Goal: Use online tool/utility: Utilize a website feature to perform a specific function

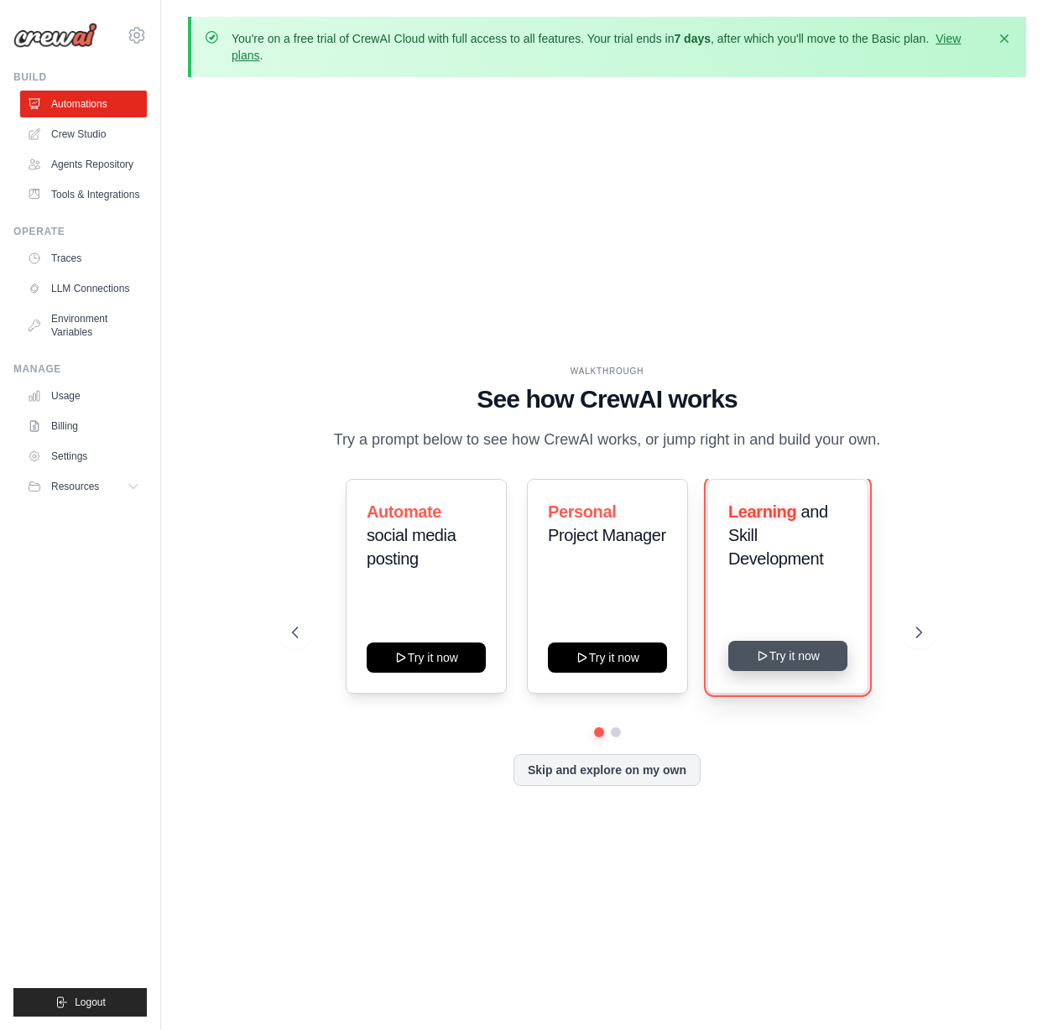
click at [781, 661] on button "Try it now" at bounding box center [787, 656] width 119 height 30
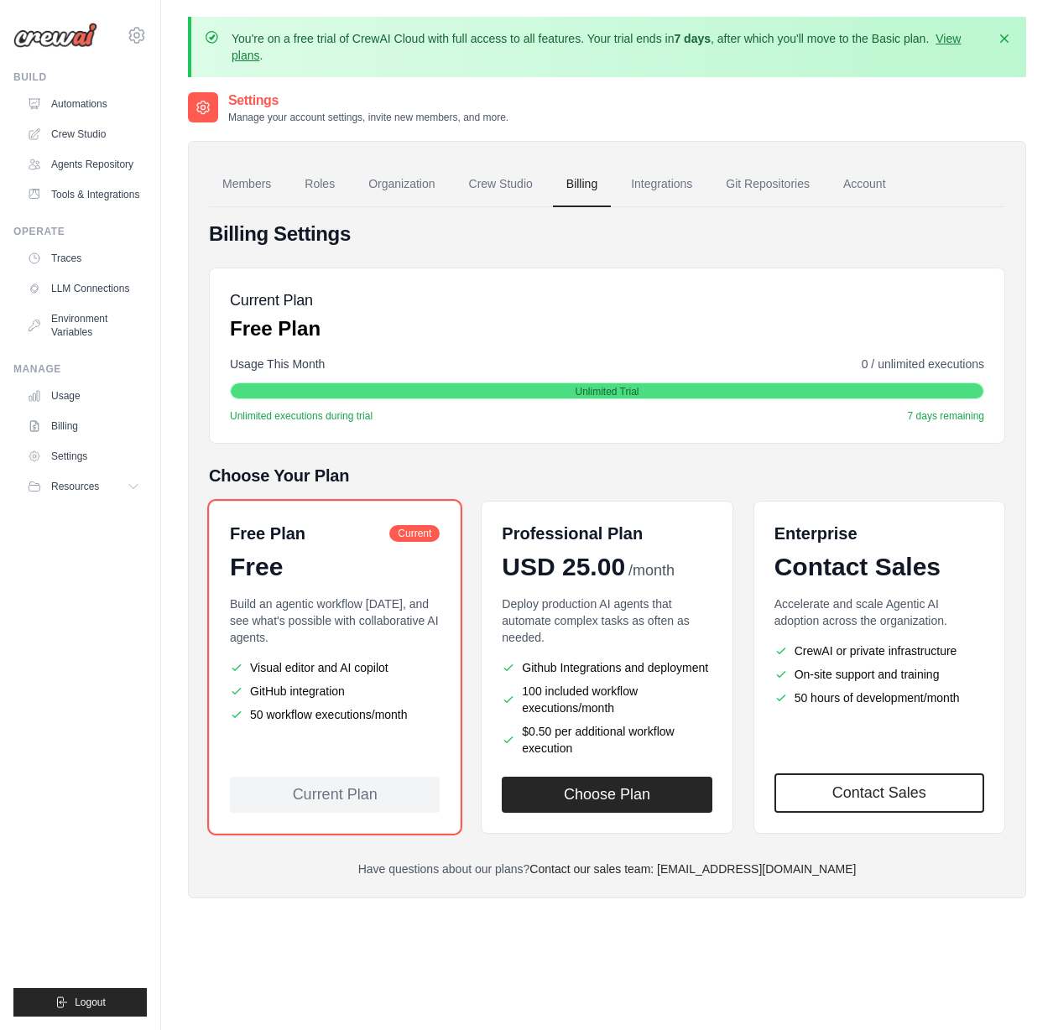
drag, startPoint x: 545, startPoint y: 253, endPoint x: 452, endPoint y: 318, distance: 113.3
click at [452, 318] on div "Current Plan Free Plan" at bounding box center [607, 316] width 754 height 54
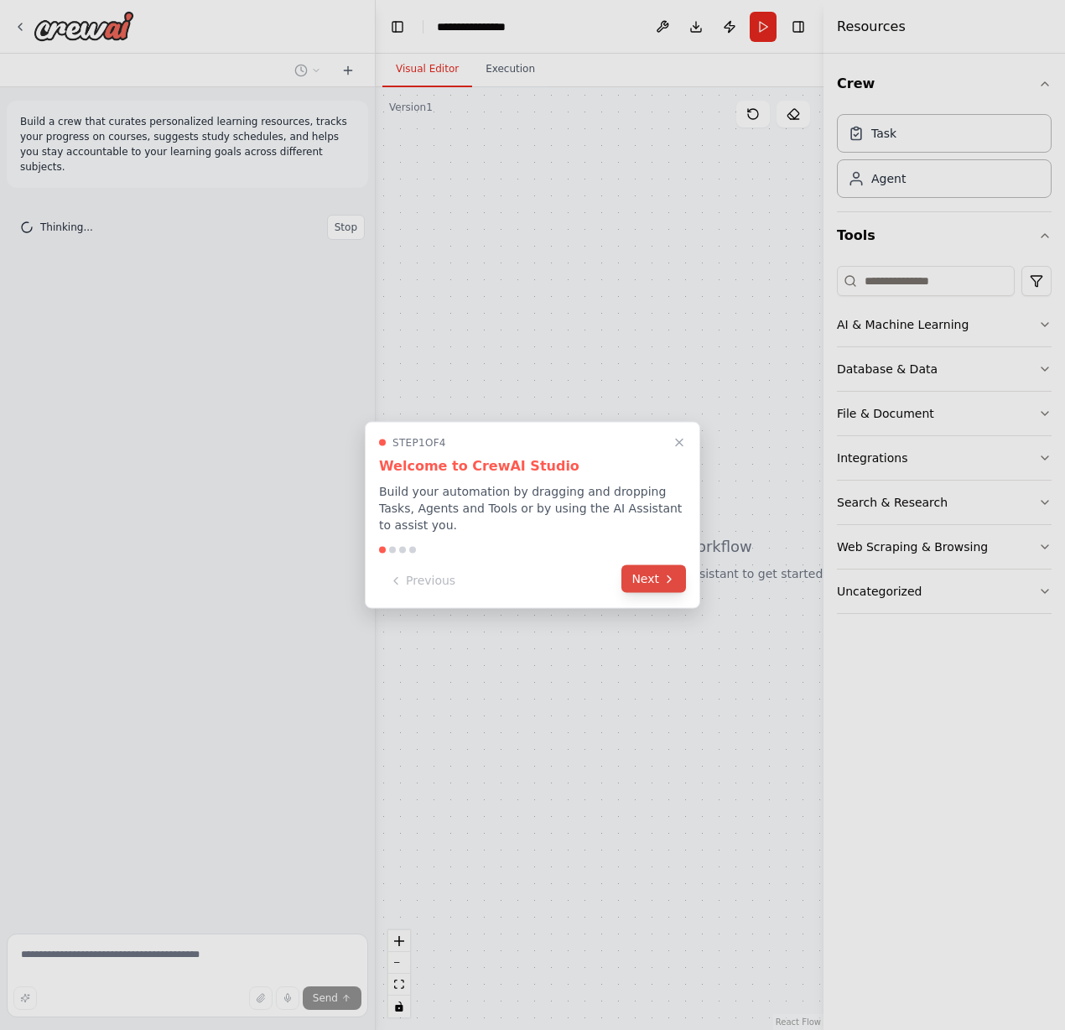
click at [653, 572] on button "Next" at bounding box center [654, 579] width 65 height 28
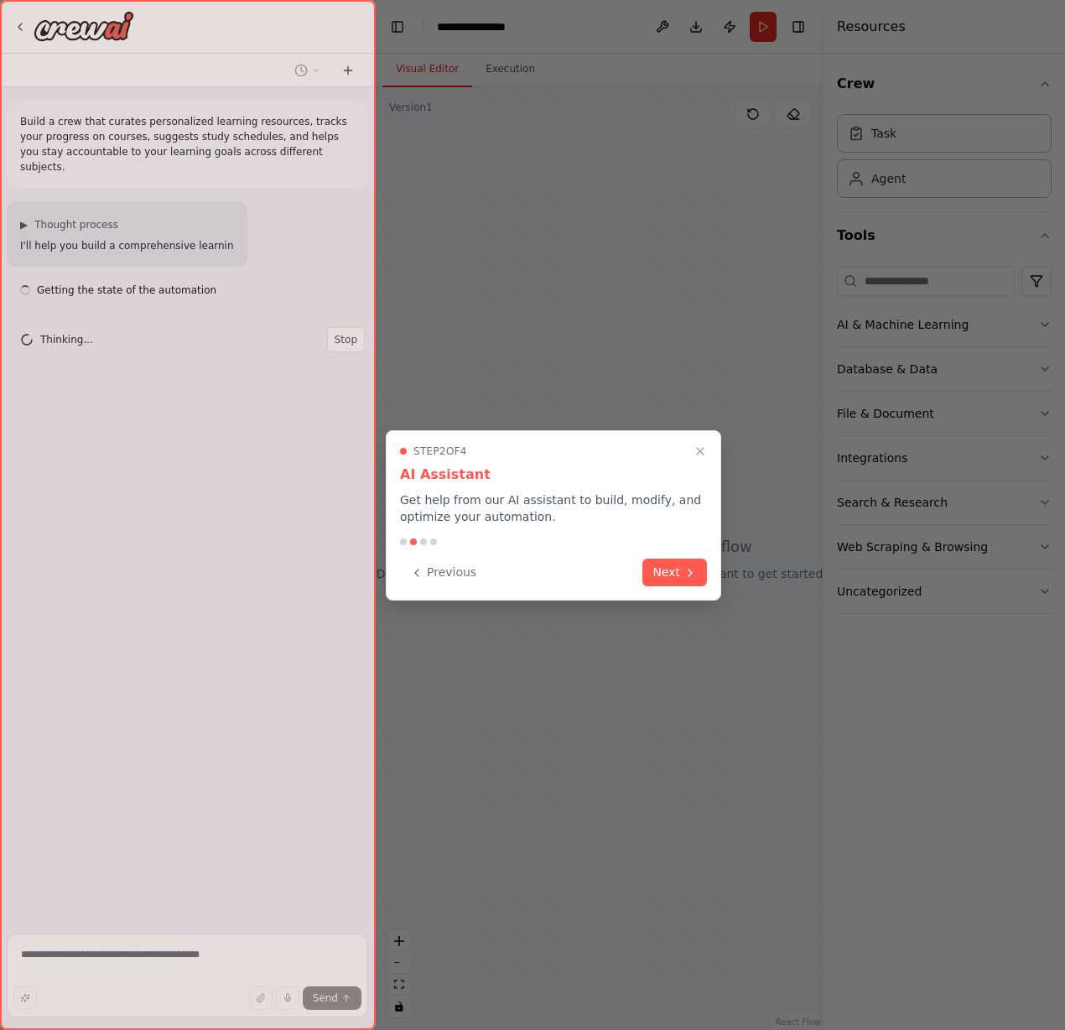
click at [653, 572] on button "Next" at bounding box center [675, 573] width 65 height 28
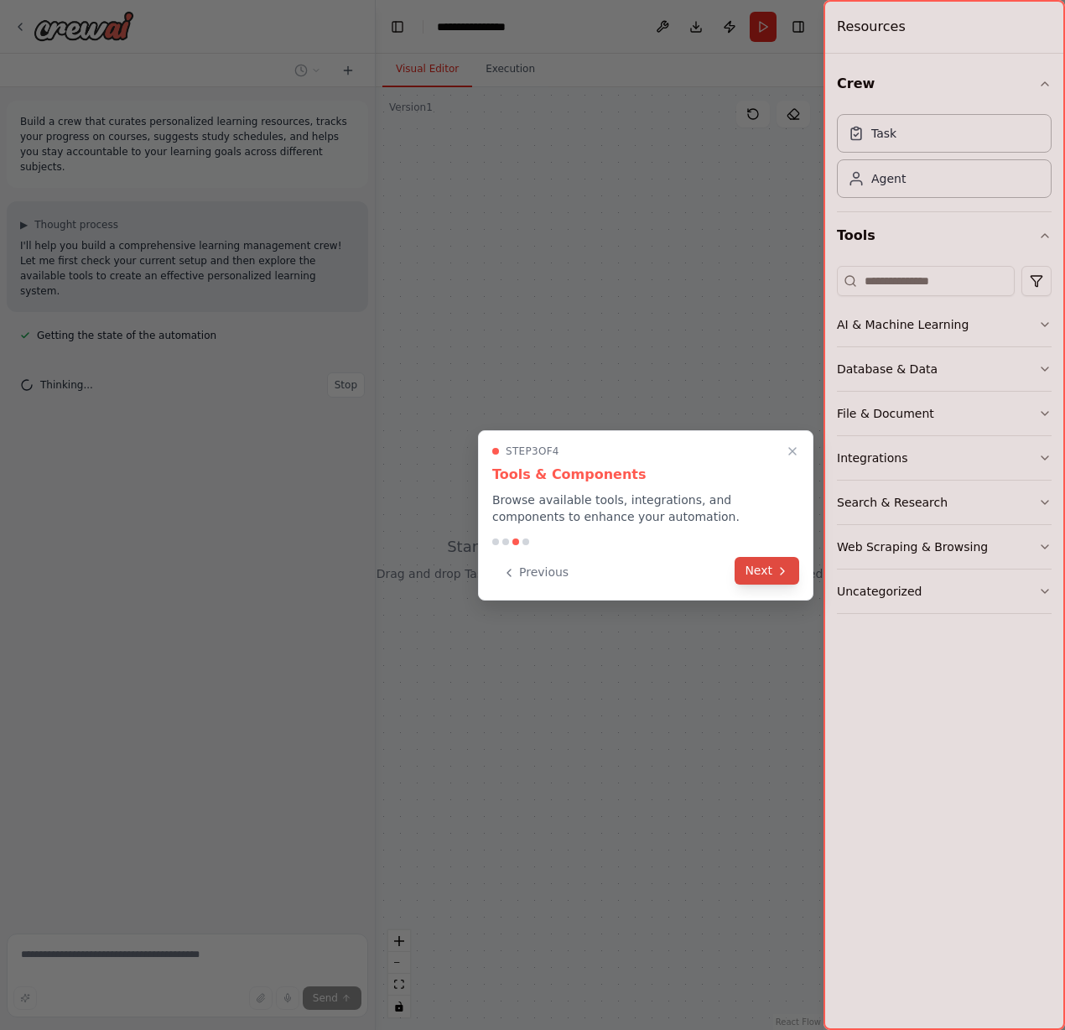
click at [747, 565] on button "Next" at bounding box center [767, 571] width 65 height 28
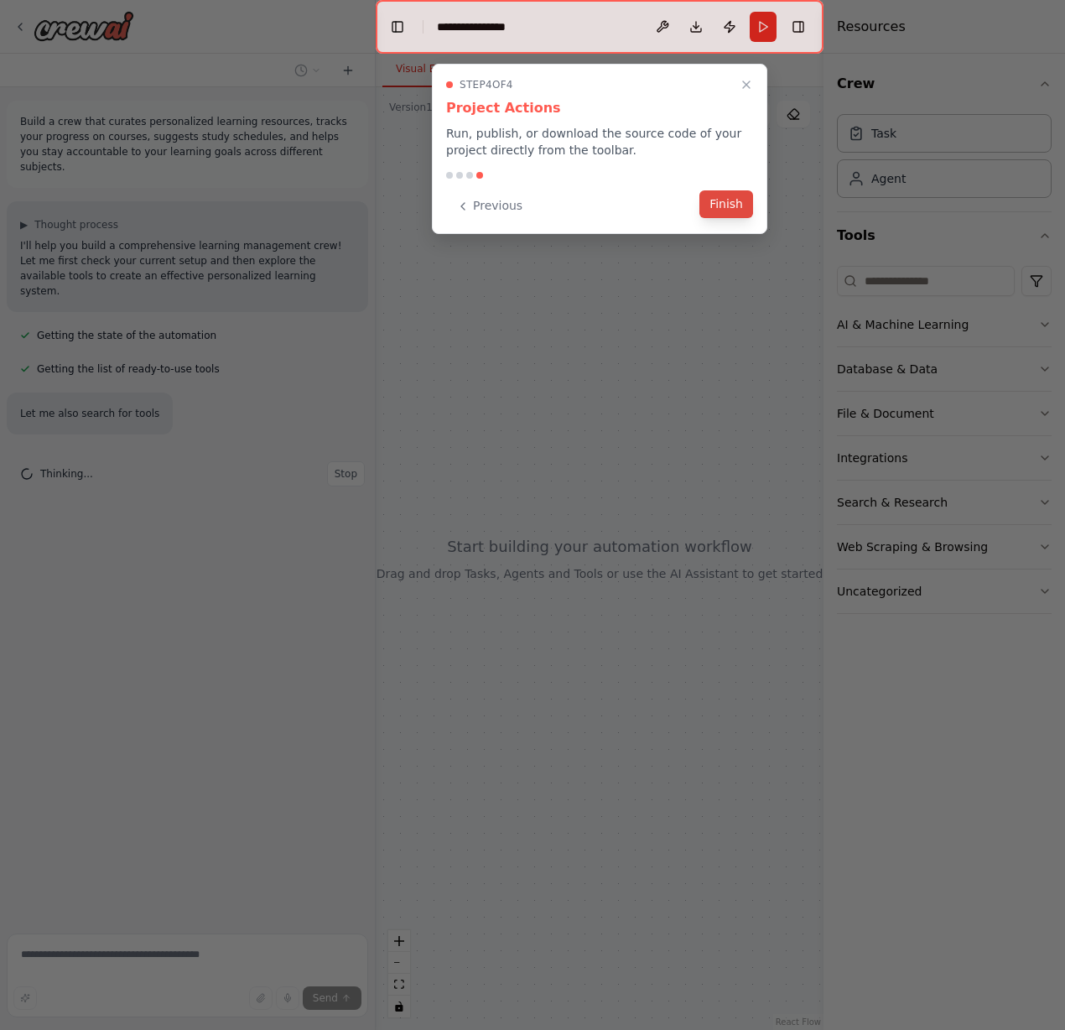
click at [718, 203] on button "Finish" at bounding box center [727, 204] width 54 height 28
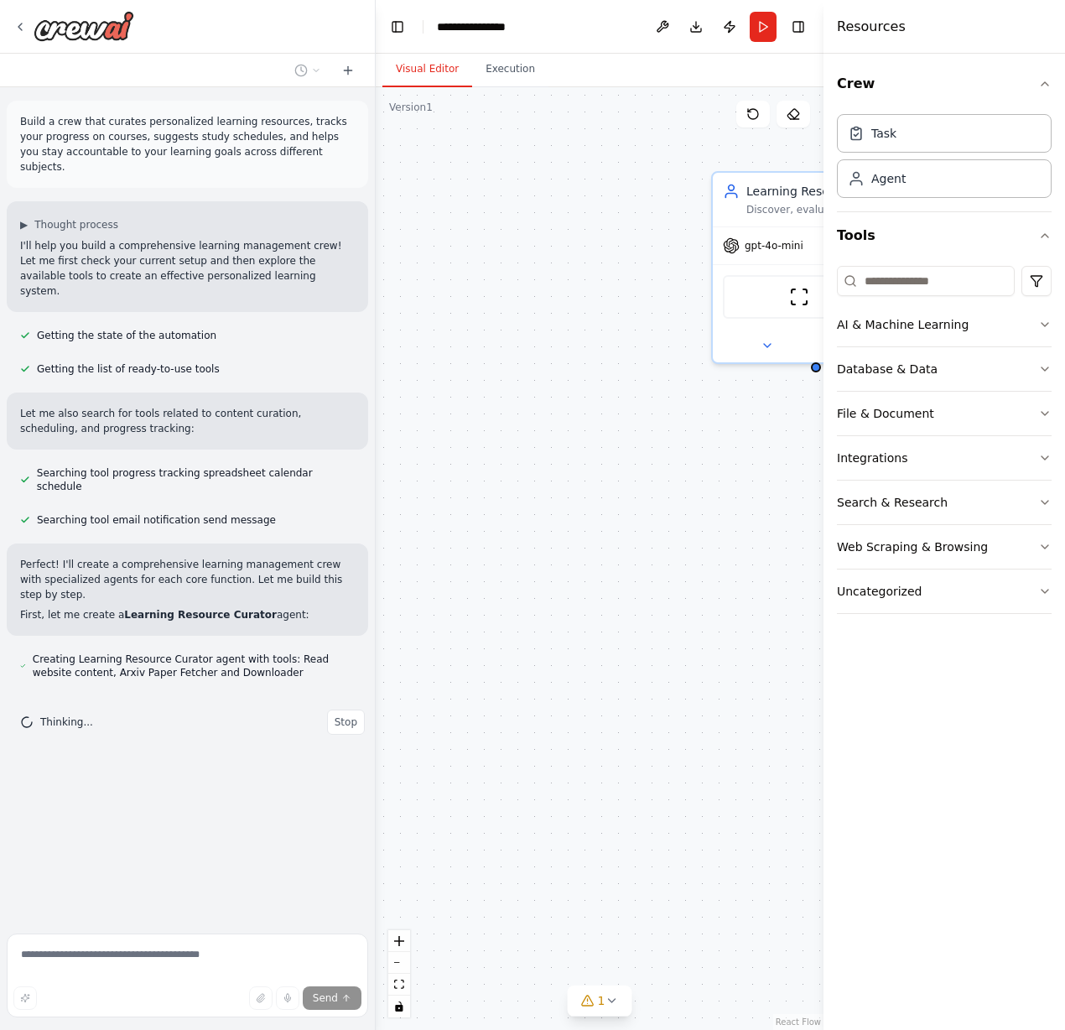
click at [616, 414] on div "Learning Resource Curator Discover, evaluate, and curate high-quality learning …" at bounding box center [600, 558] width 448 height 943
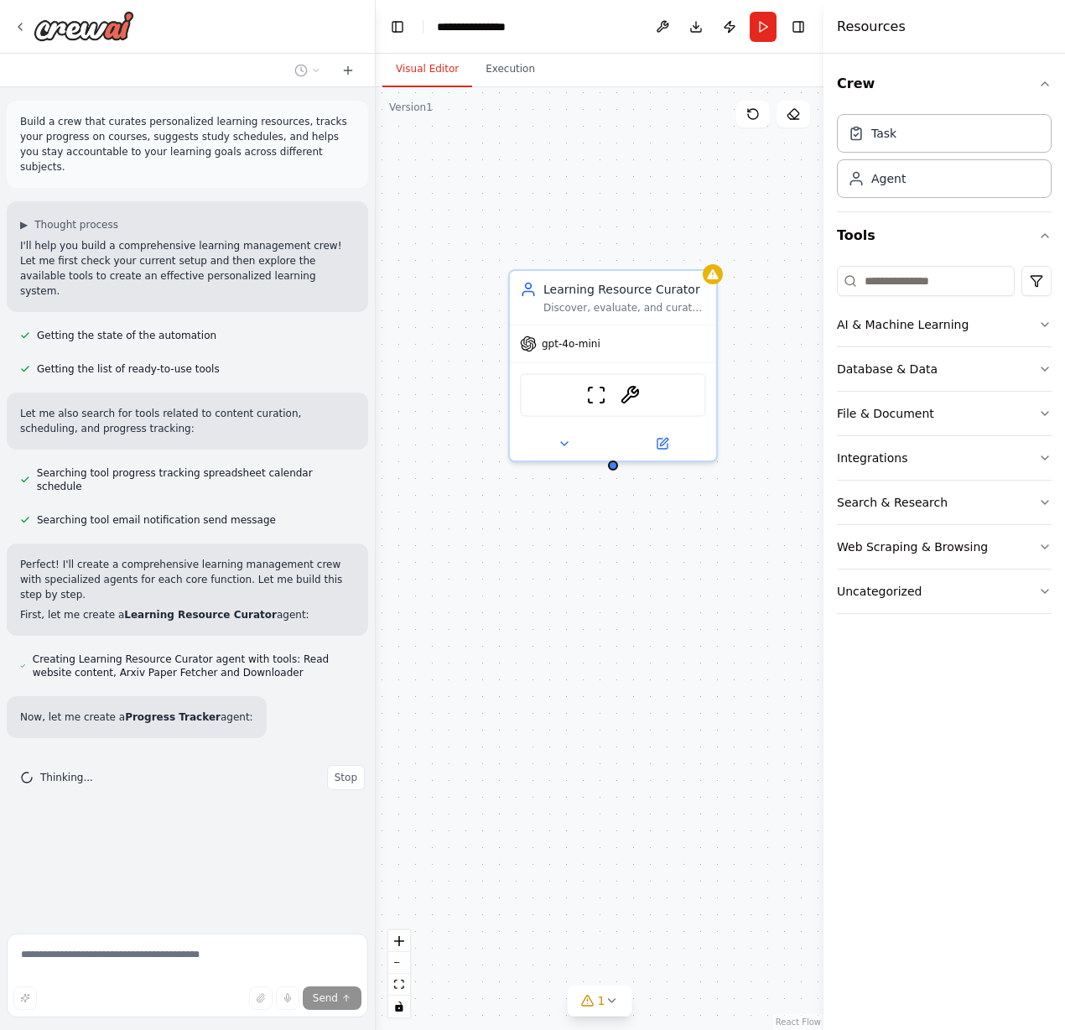
drag, startPoint x: 661, startPoint y: 418, endPoint x: 458, endPoint y: 516, distance: 225.5
click at [458, 516] on div "Learning Resource Curator Discover, evaluate, and curate high-quality learning …" at bounding box center [600, 558] width 448 height 943
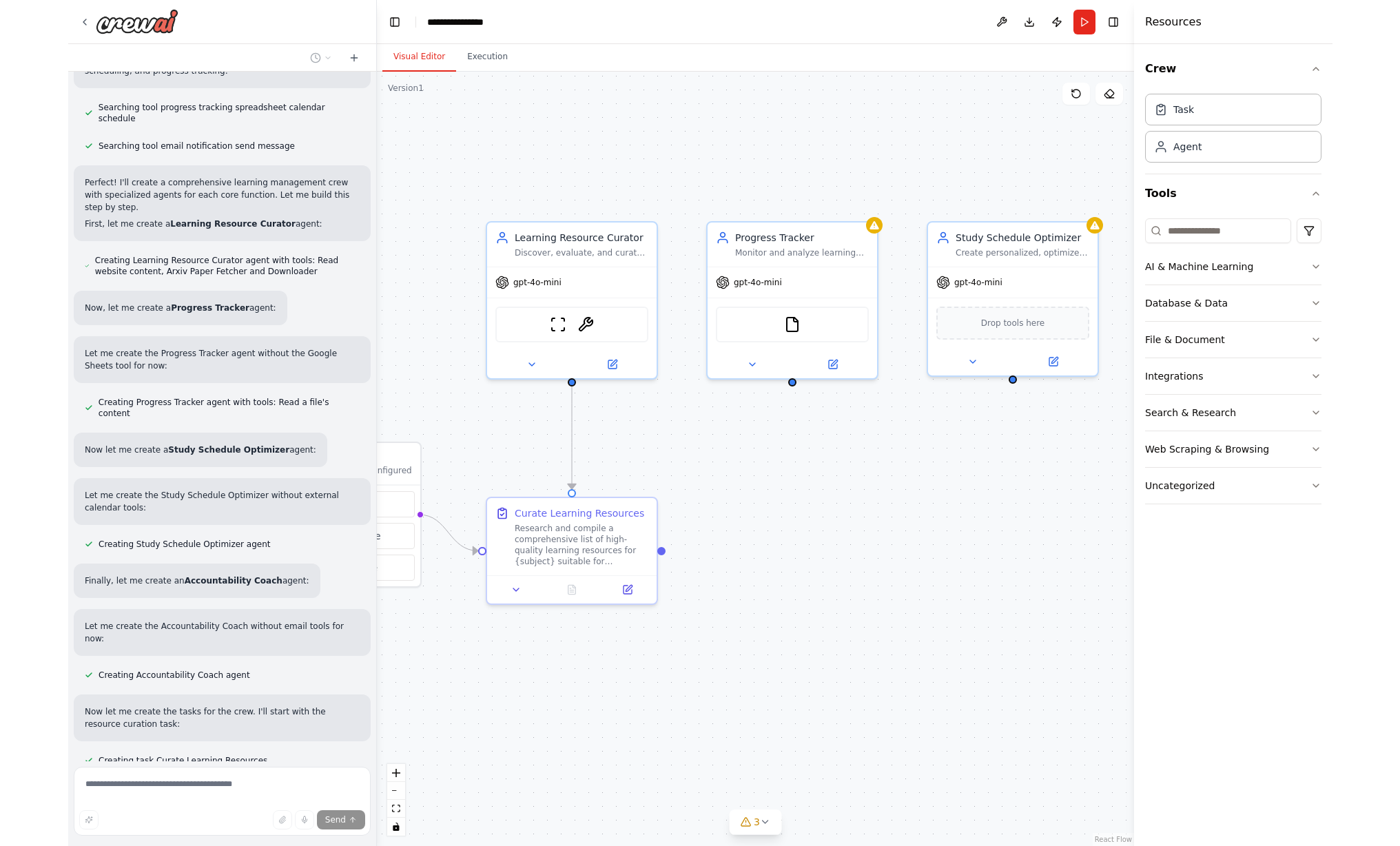
scroll to position [309, 0]
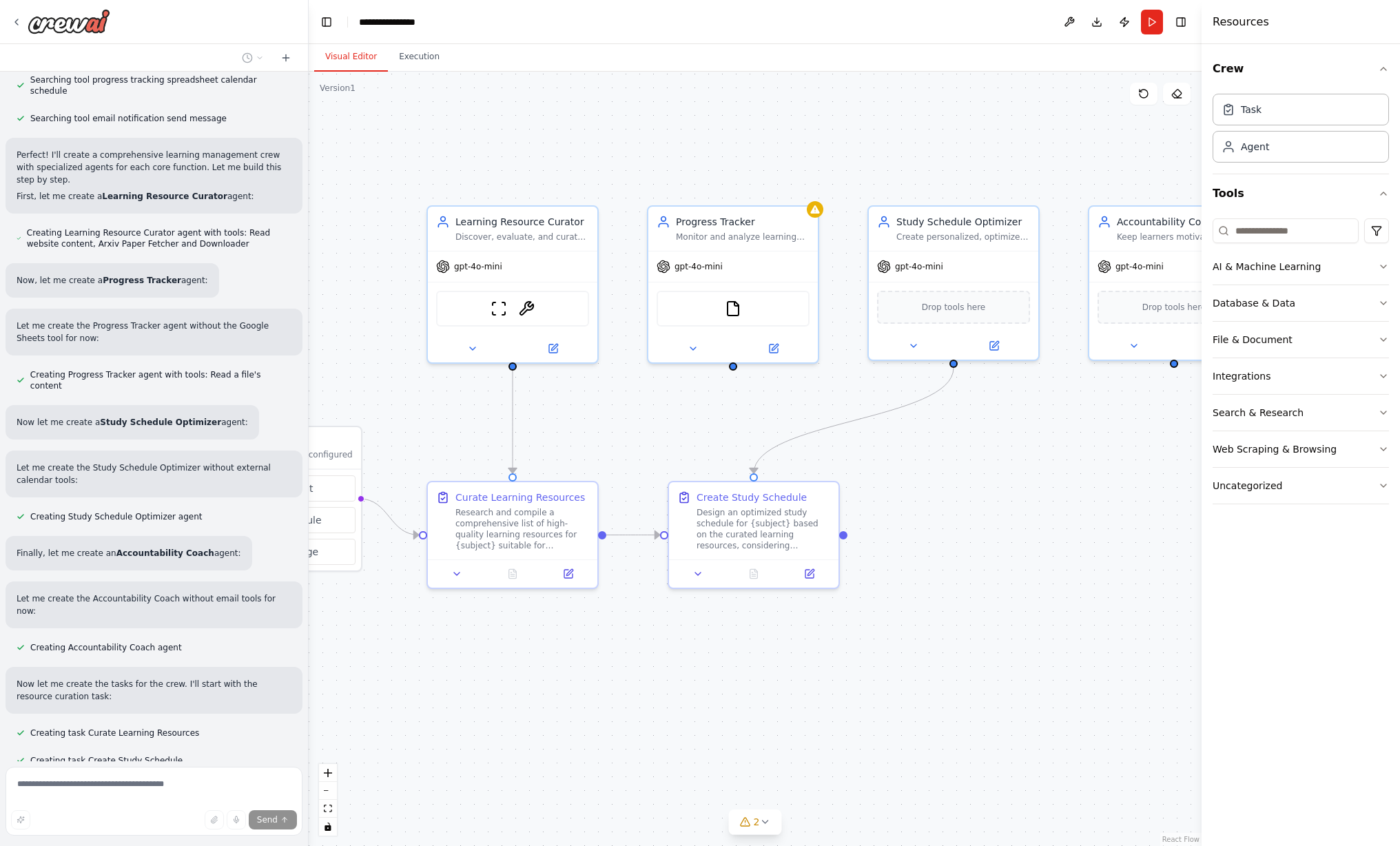
drag, startPoint x: 988, startPoint y: 140, endPoint x: 1007, endPoint y: 124, distance: 24.8
click at [874, 124] on div ".deletable-edge-delete-btn { width: 20px; height: 20px; border: 0px solid #ffff…" at bounding box center [755, 458] width 893 height 775
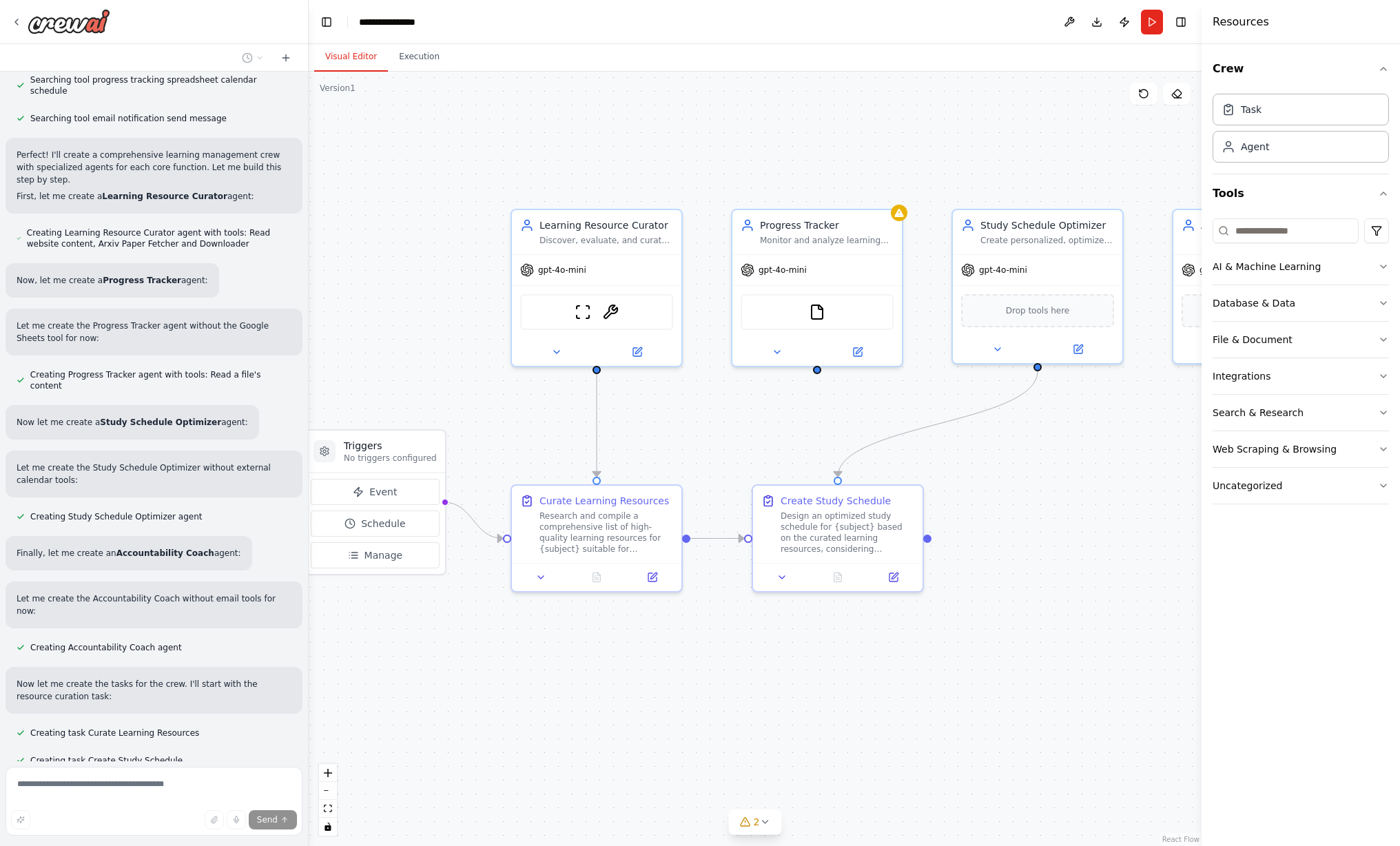
scroll to position [336, 0]
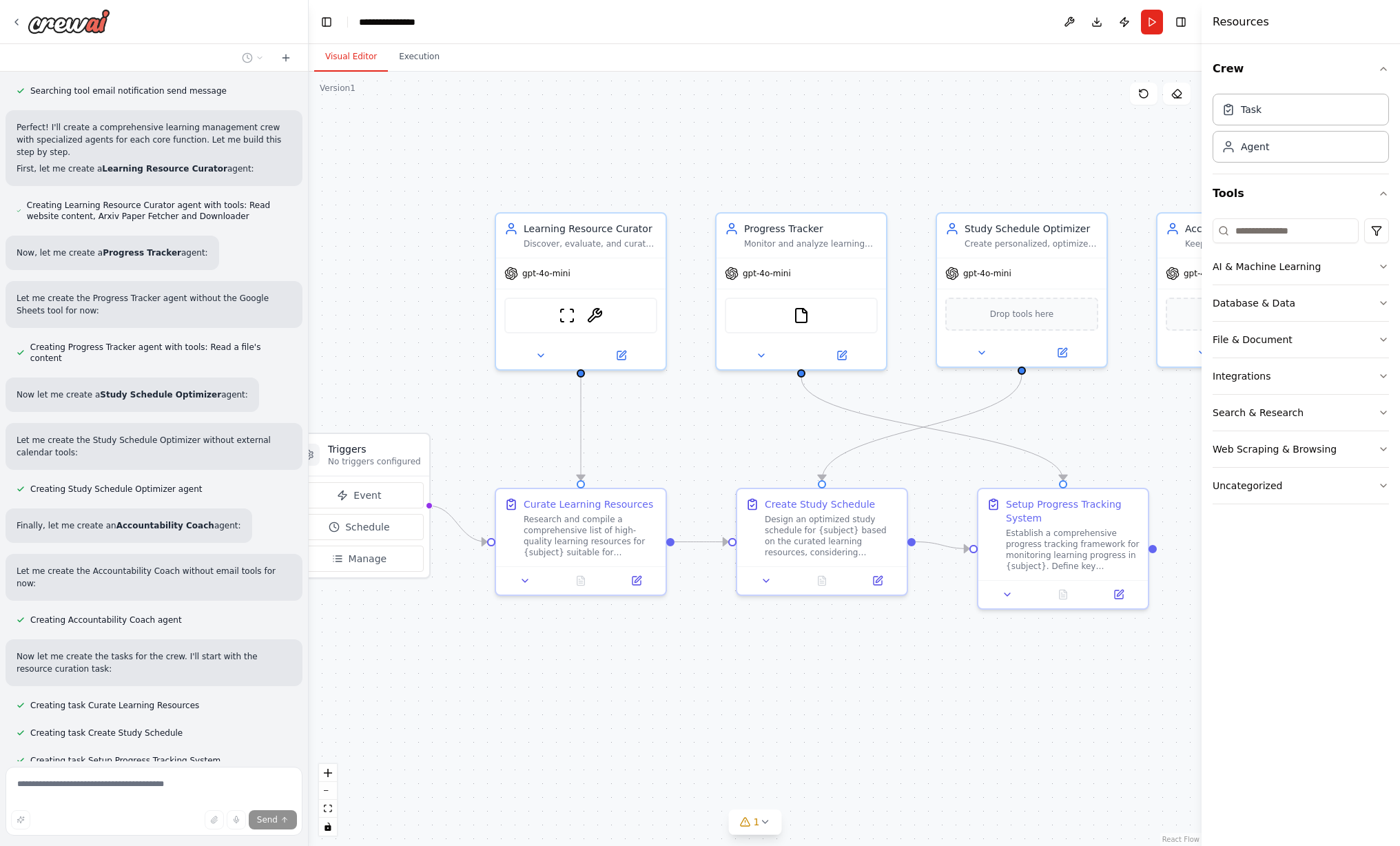
drag, startPoint x: 750, startPoint y: 133, endPoint x: 815, endPoint y: 140, distance: 65.4
click at [815, 140] on div ".deletable-edge-delete-btn { width: 20px; height: 20px; border: 0px solid #ffff…" at bounding box center [755, 458] width 893 height 775
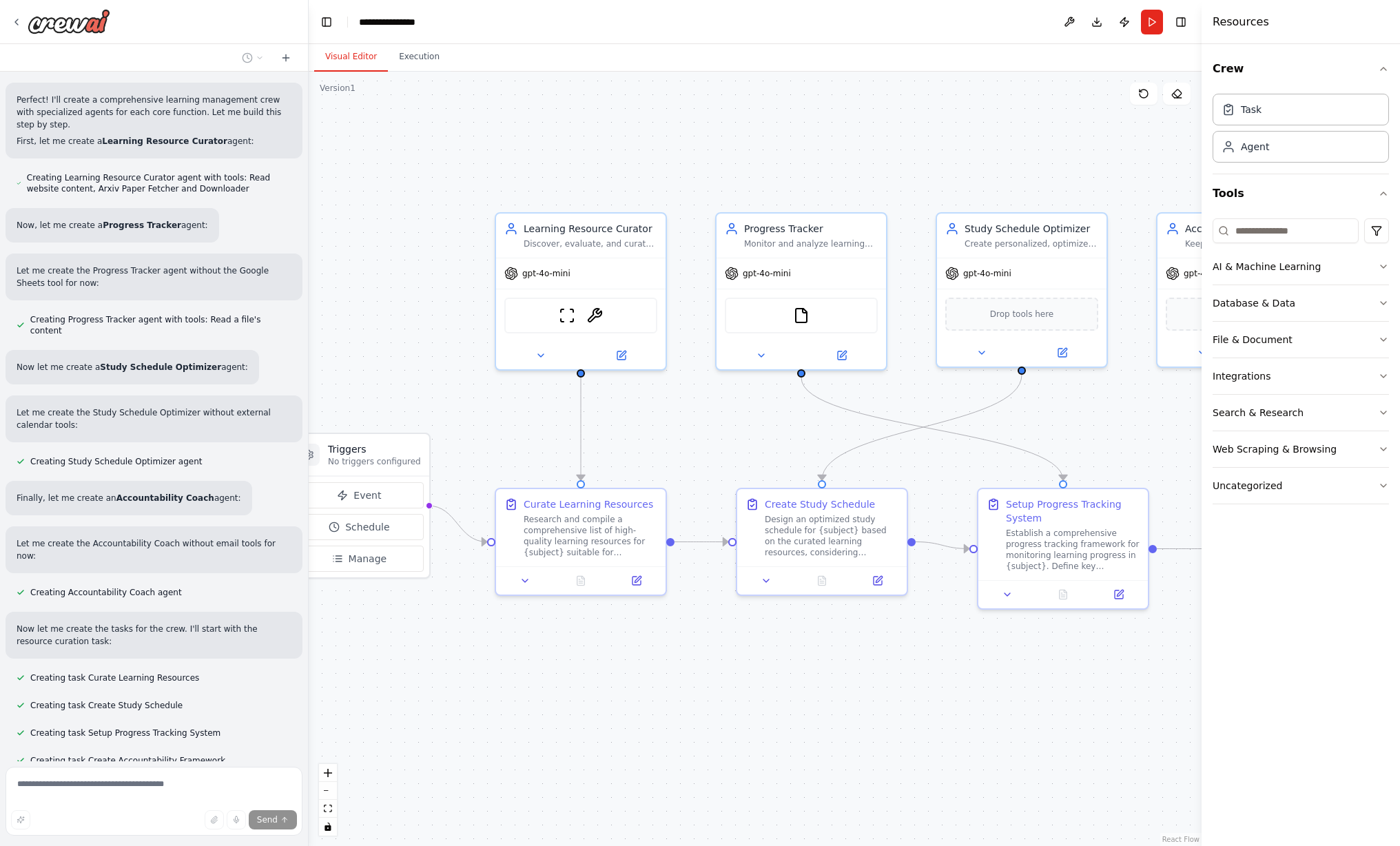
scroll to position [437, 0]
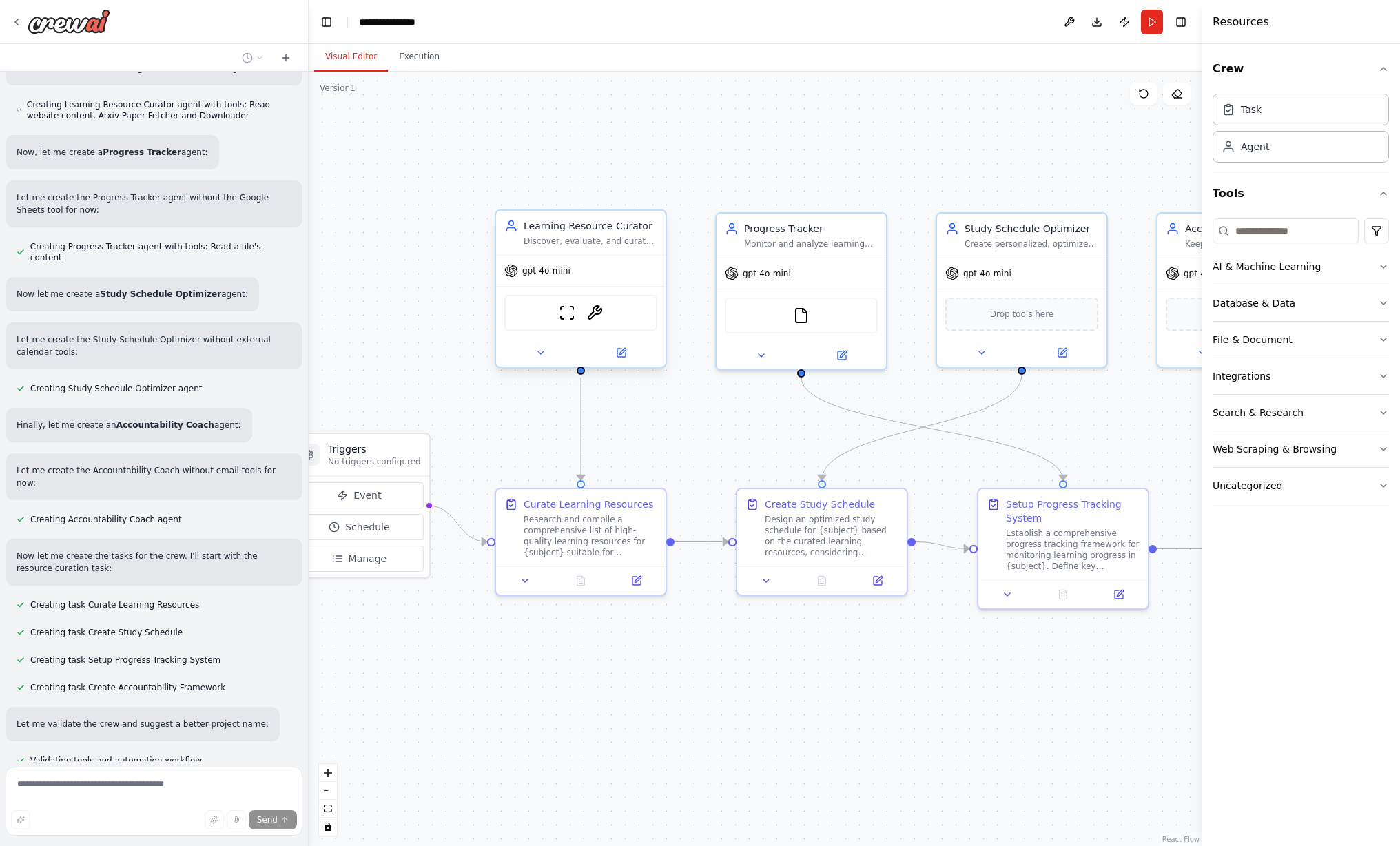
click at [610, 259] on div "gpt-4o-mini" at bounding box center [581, 270] width 169 height 30
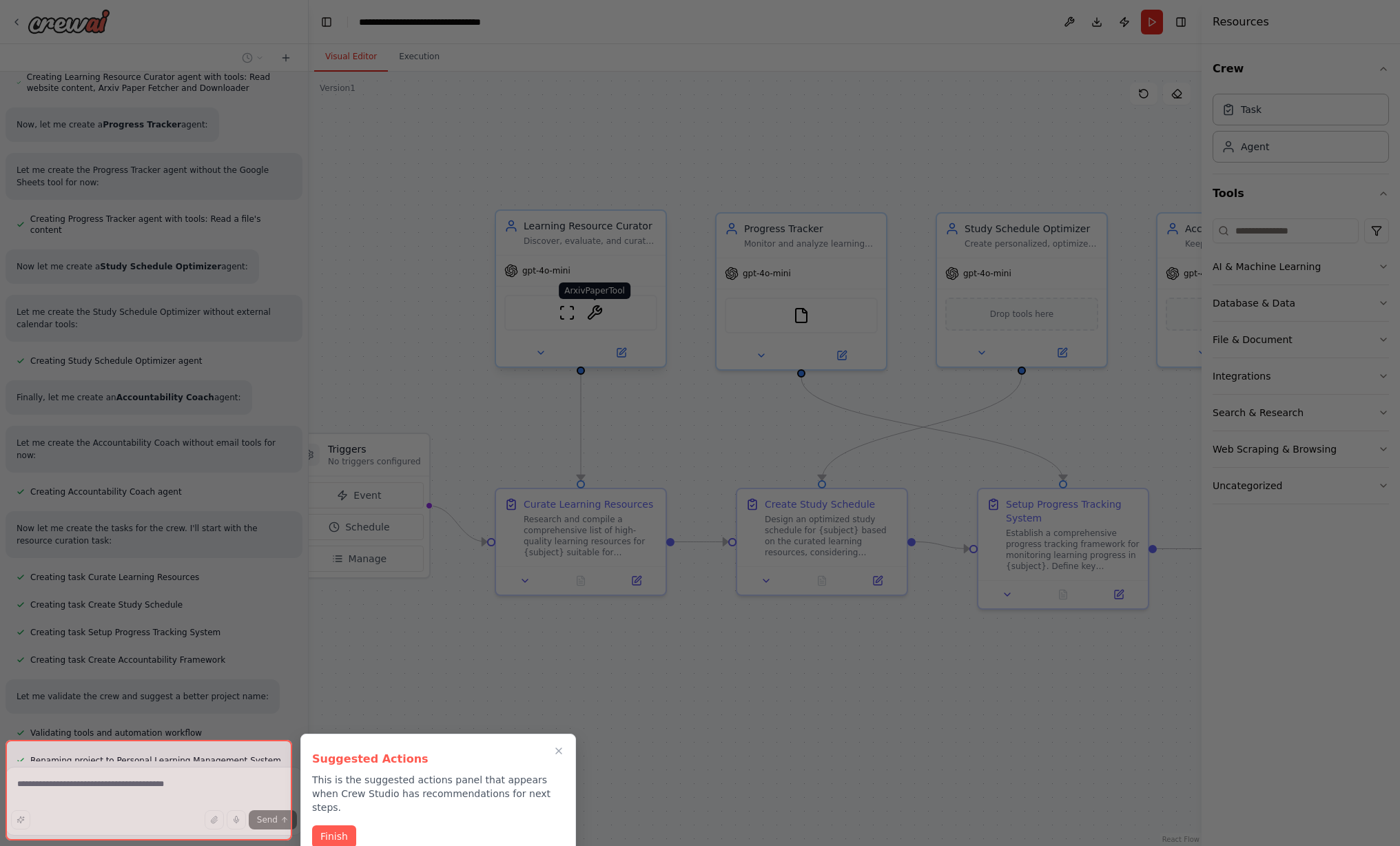
scroll to position [498, 0]
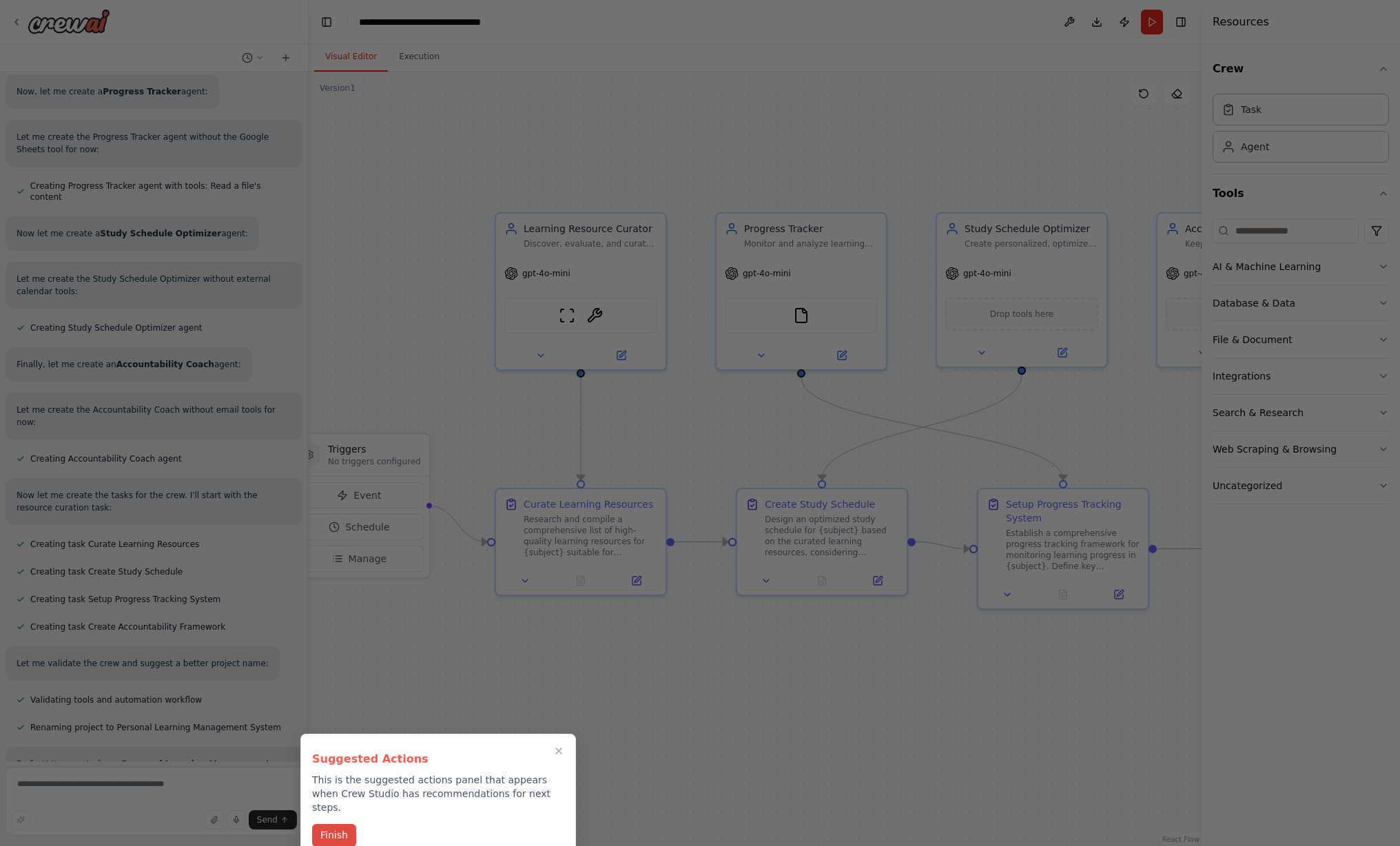
click at [347, 825] on button "Finish" at bounding box center [334, 835] width 44 height 23
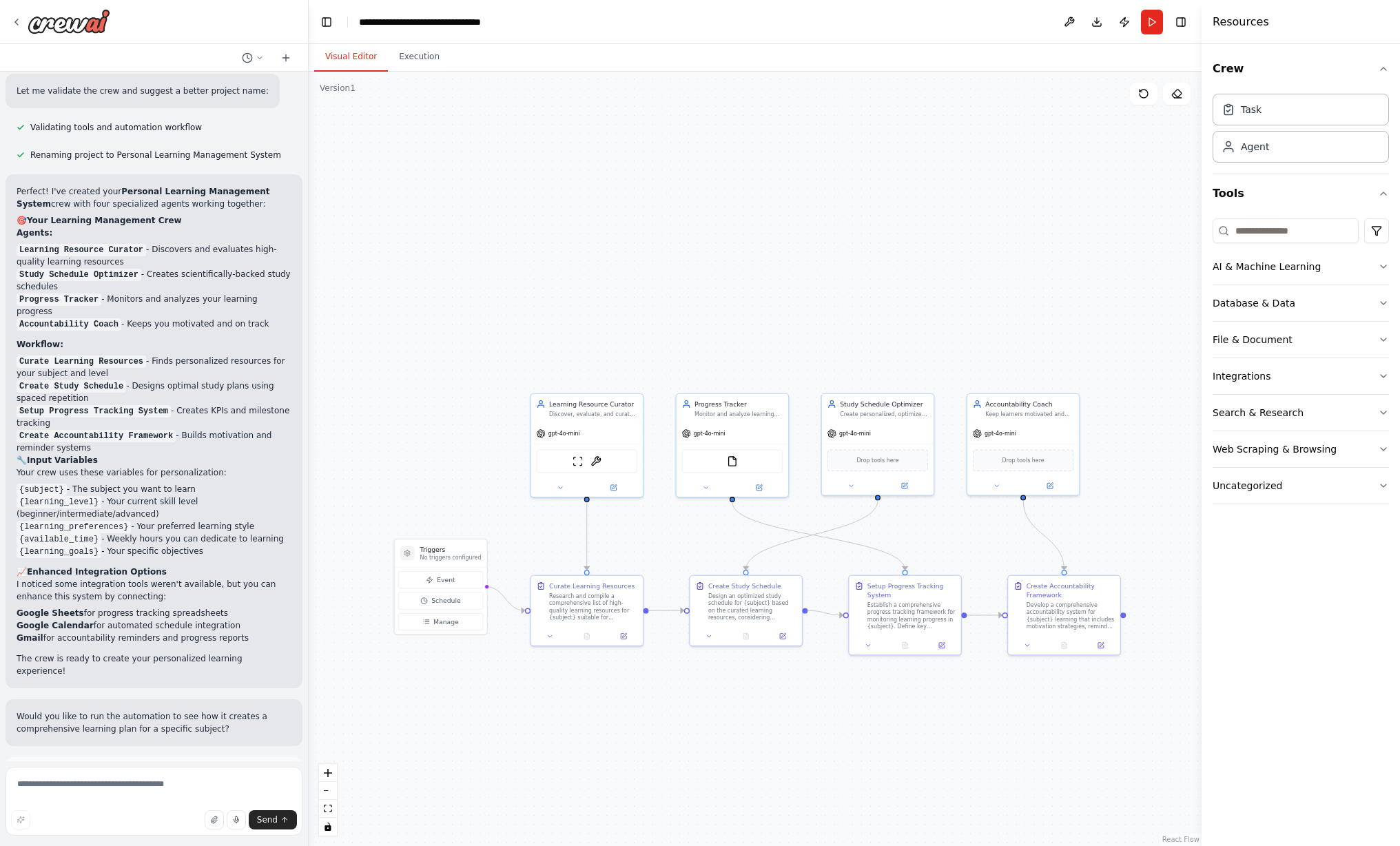
scroll to position [1080, 0]
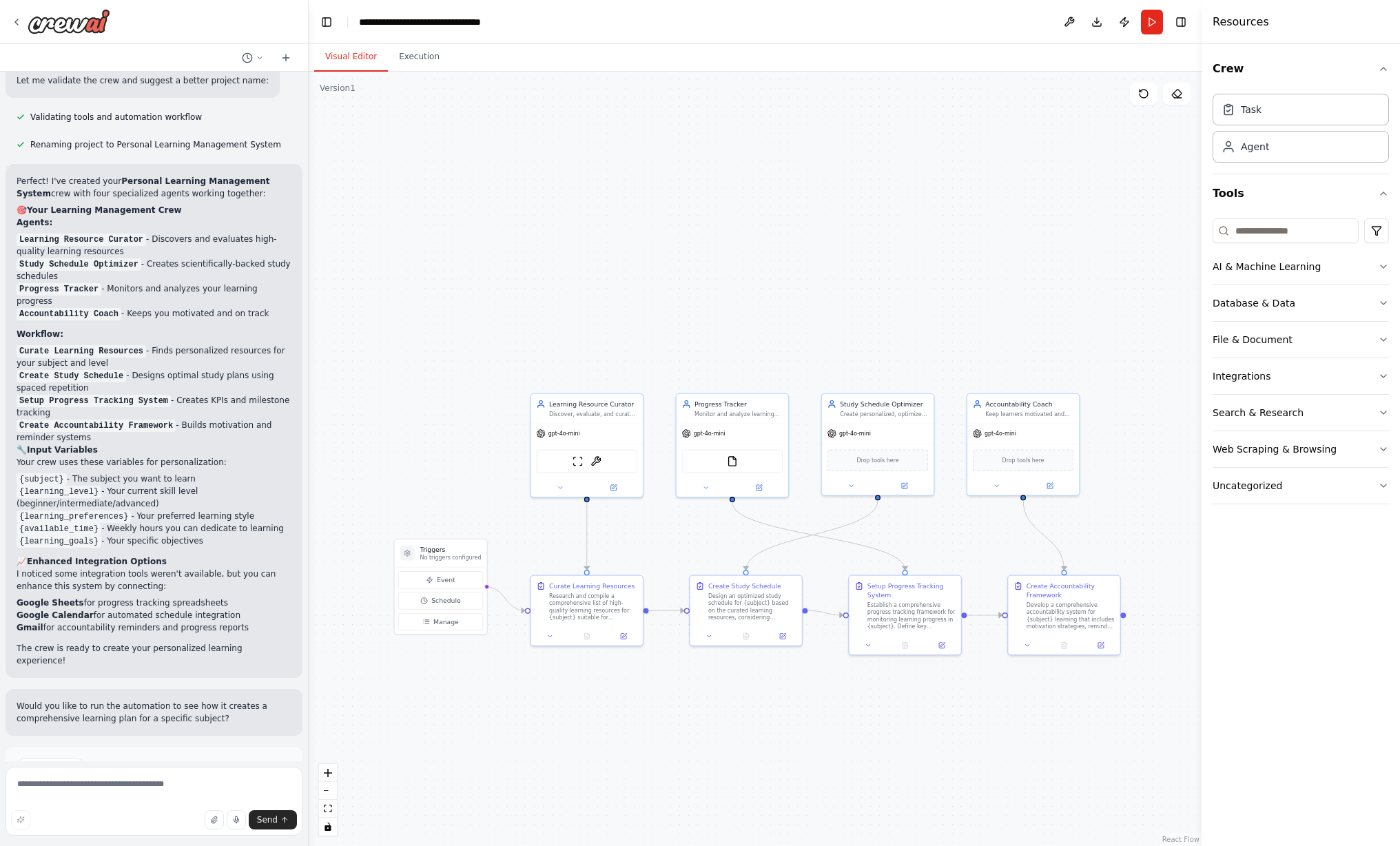
click at [148, 820] on span "Run Automation" at bounding box center [159, 825] width 67 height 11
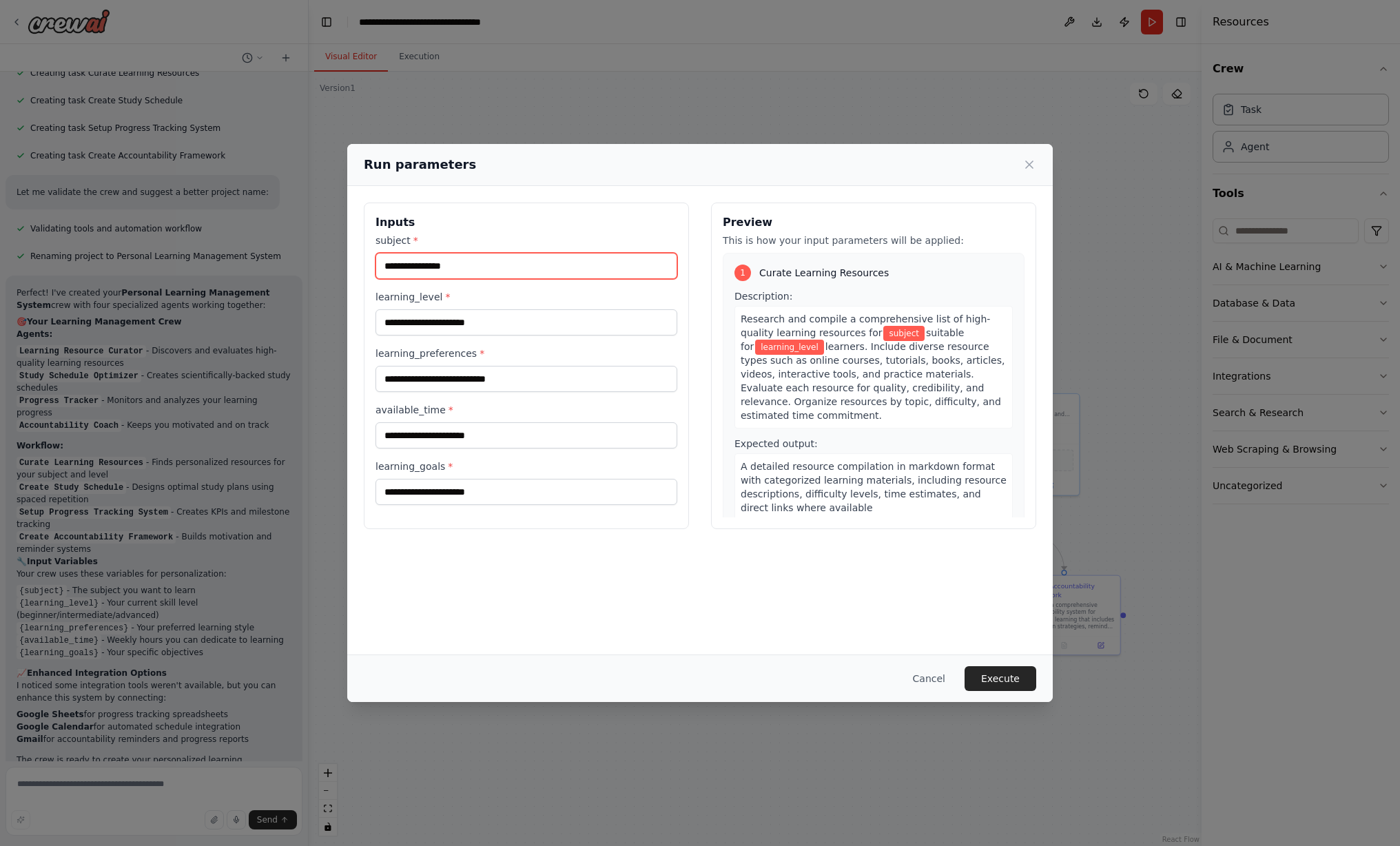
click at [443, 264] on input "subject *" at bounding box center [526, 266] width 302 height 26
type input "**********"
click at [456, 326] on input "learning_level *" at bounding box center [526, 323] width 302 height 26
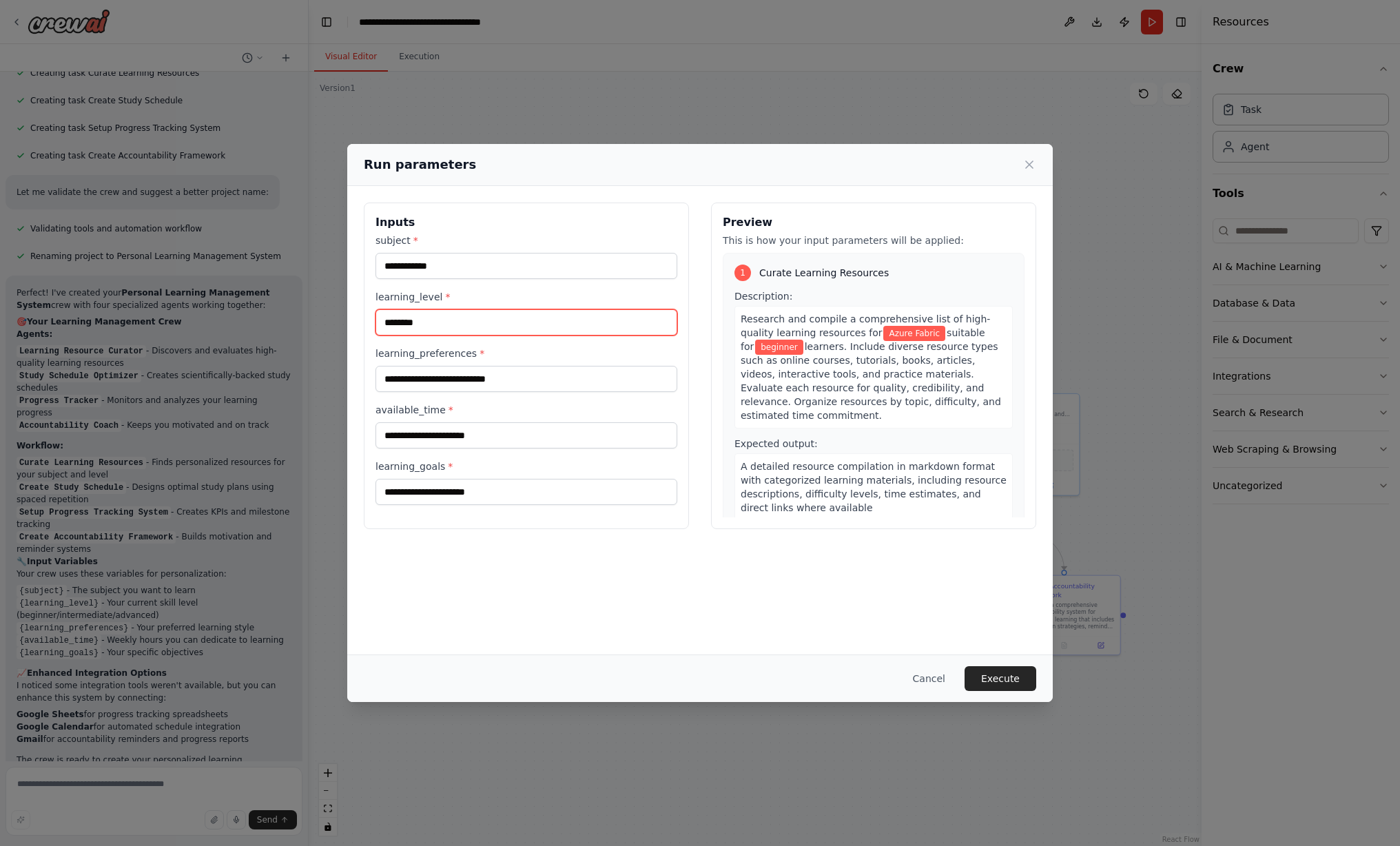
type input "********"
click at [443, 377] on input "learning_preferences *" at bounding box center [526, 379] width 302 height 26
type input "********"
click at [459, 436] on input "available_time *" at bounding box center [526, 435] width 302 height 26
type input "******"
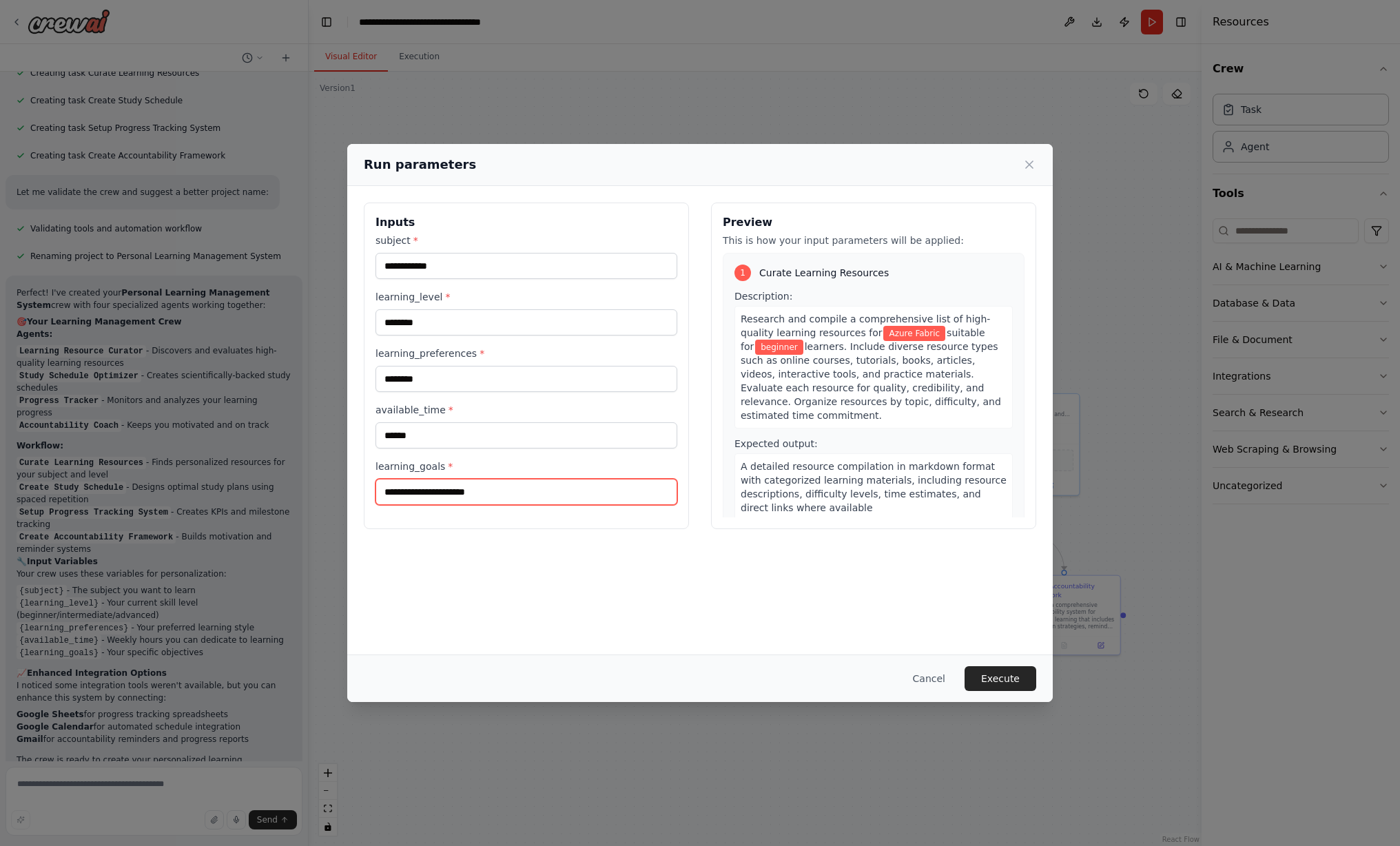
click at [454, 491] on input "learning_goals *" at bounding box center [526, 492] width 302 height 26
type input "**********"
click at [874, 678] on button "Execute" at bounding box center [1000, 678] width 71 height 25
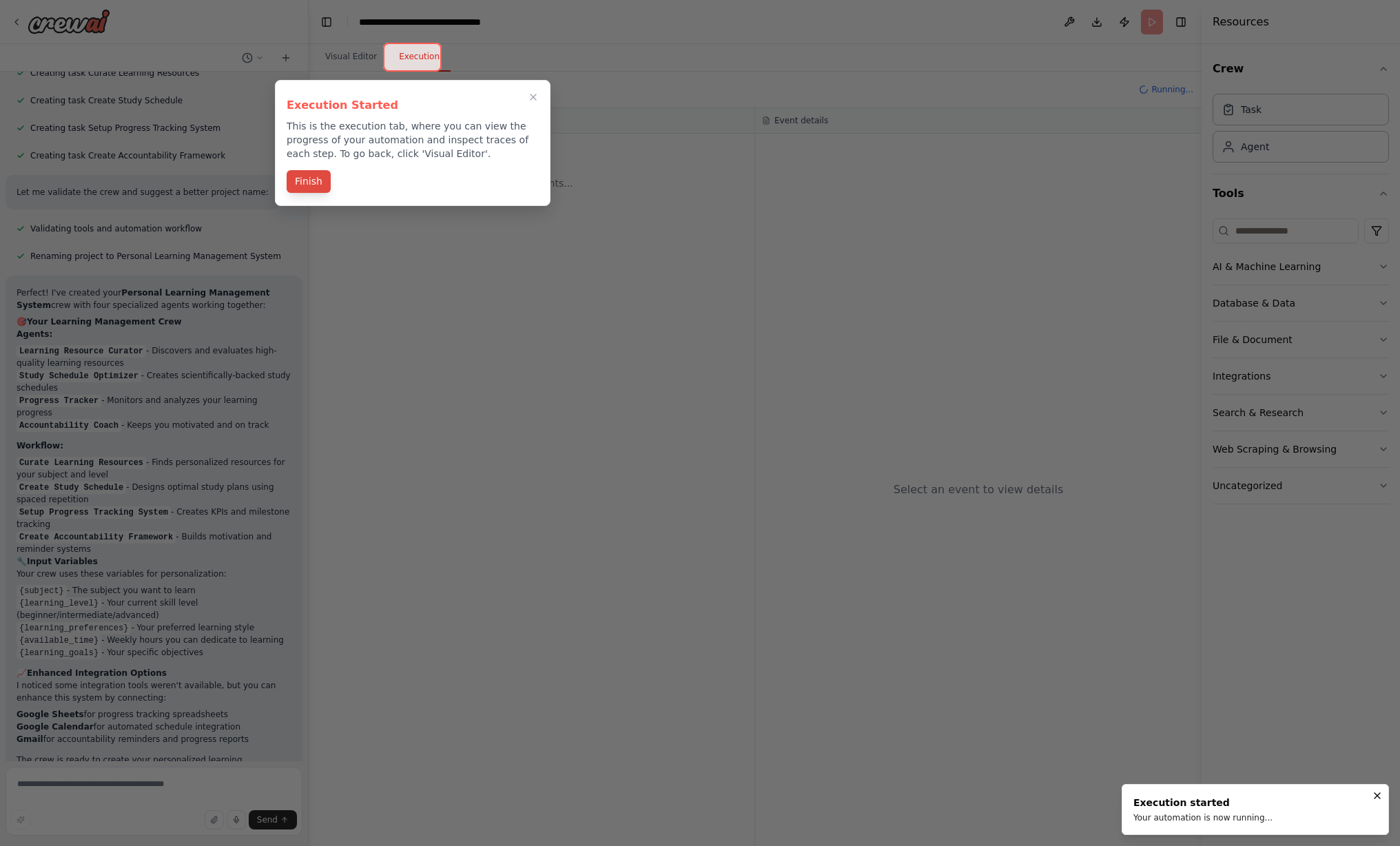
click at [306, 182] on button "Finish" at bounding box center [309, 182] width 44 height 23
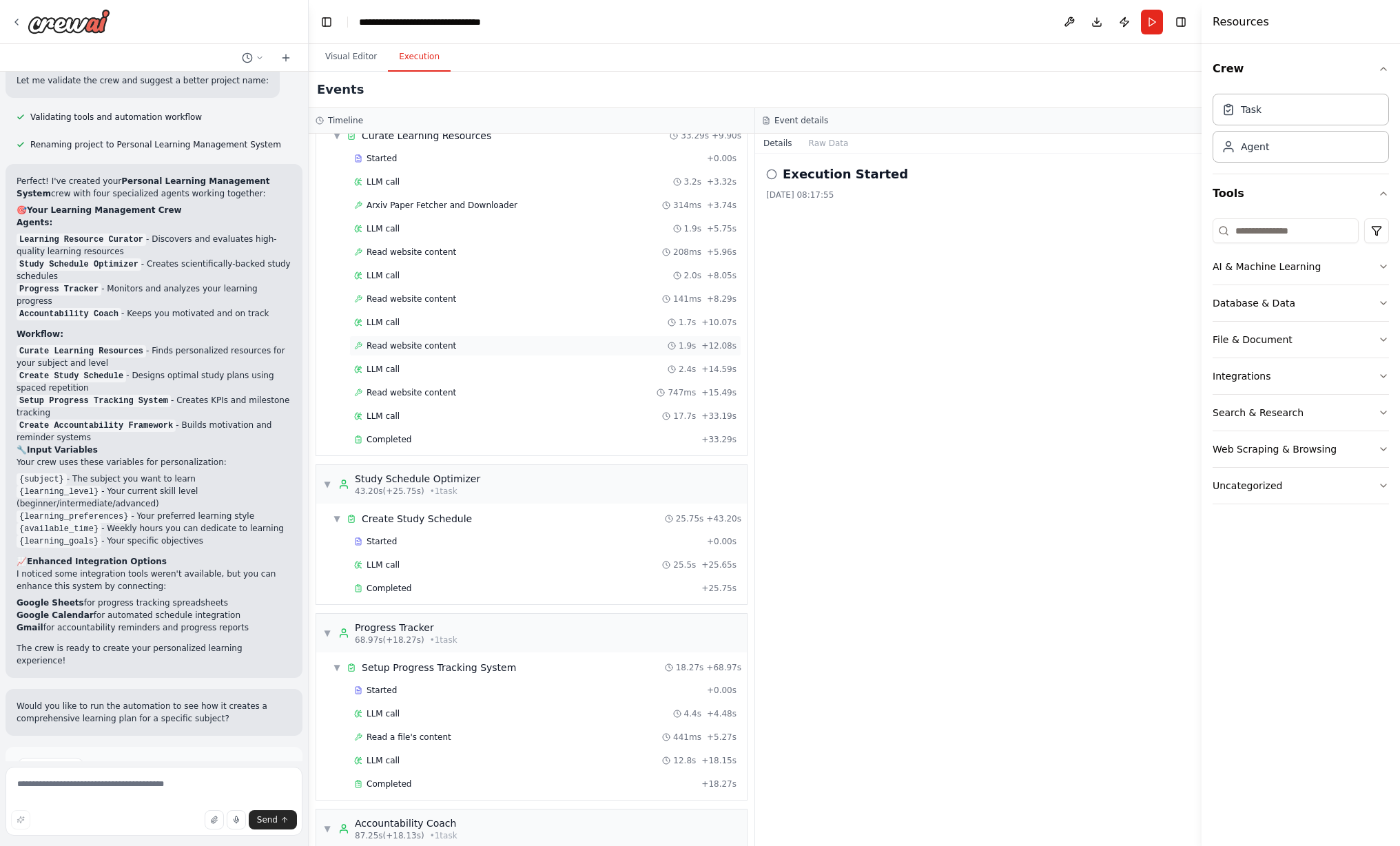
scroll to position [177, 0]
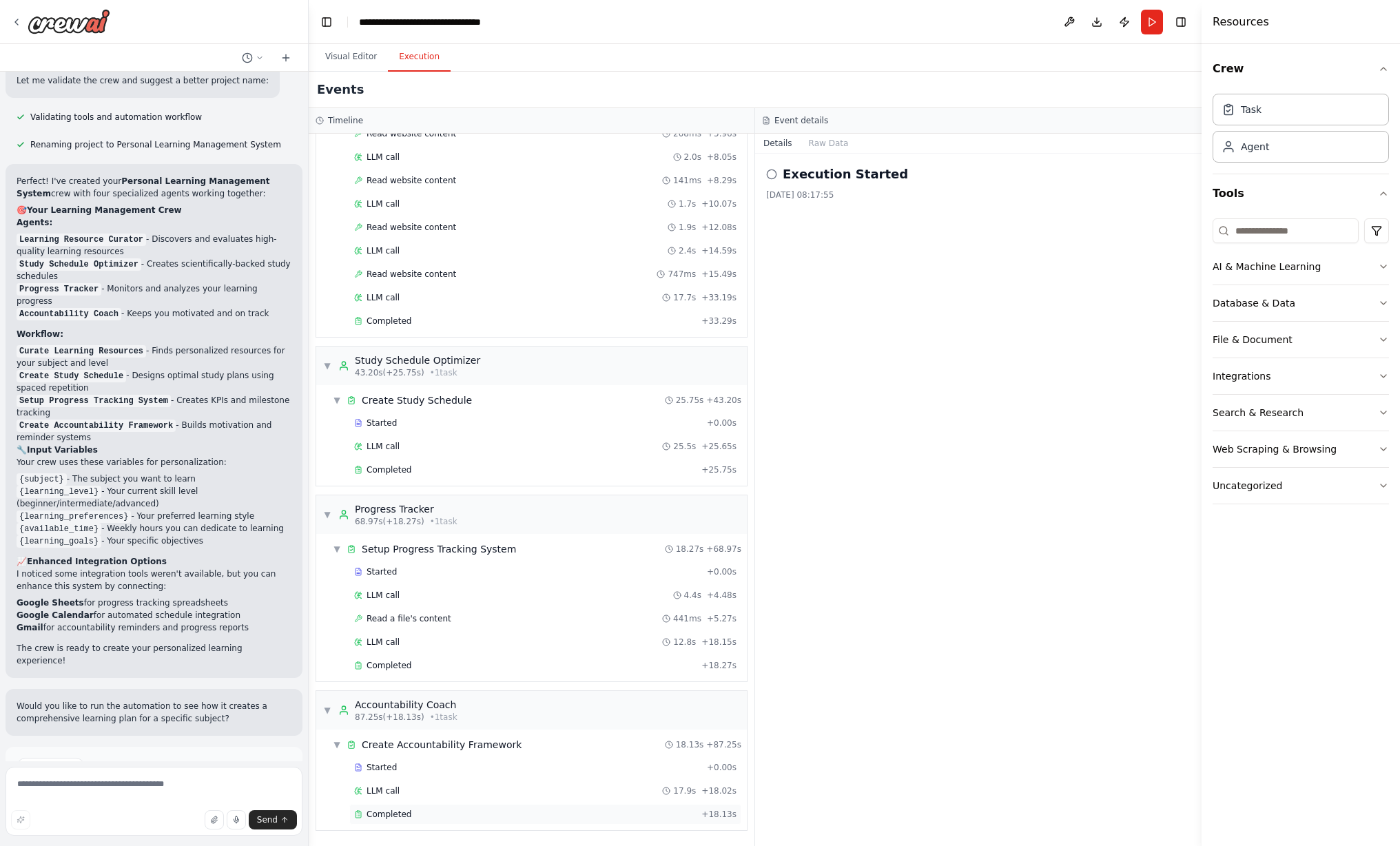
click at [394, 815] on span "Completed" at bounding box center [389, 814] width 45 height 11
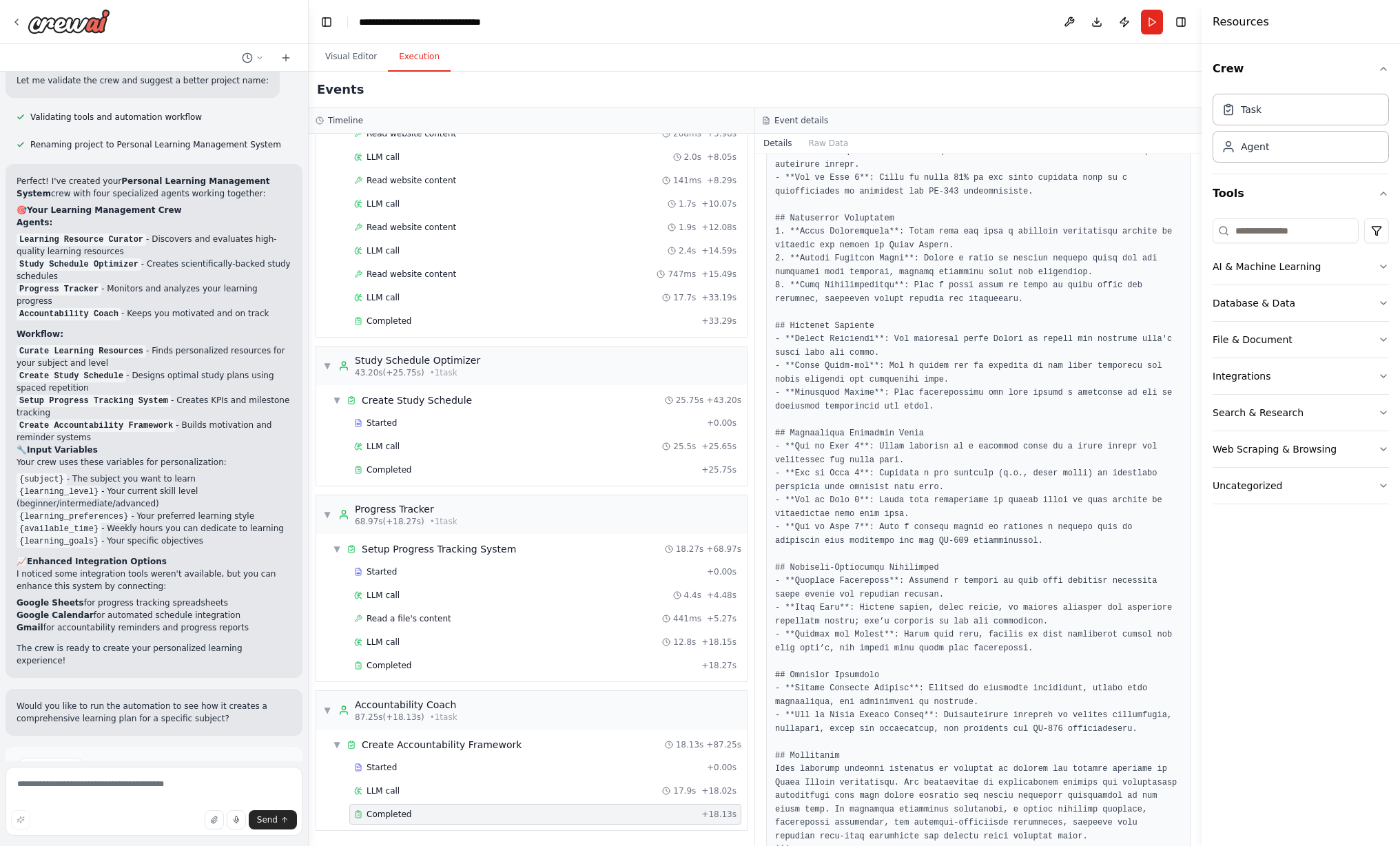
scroll to position [806, 0]
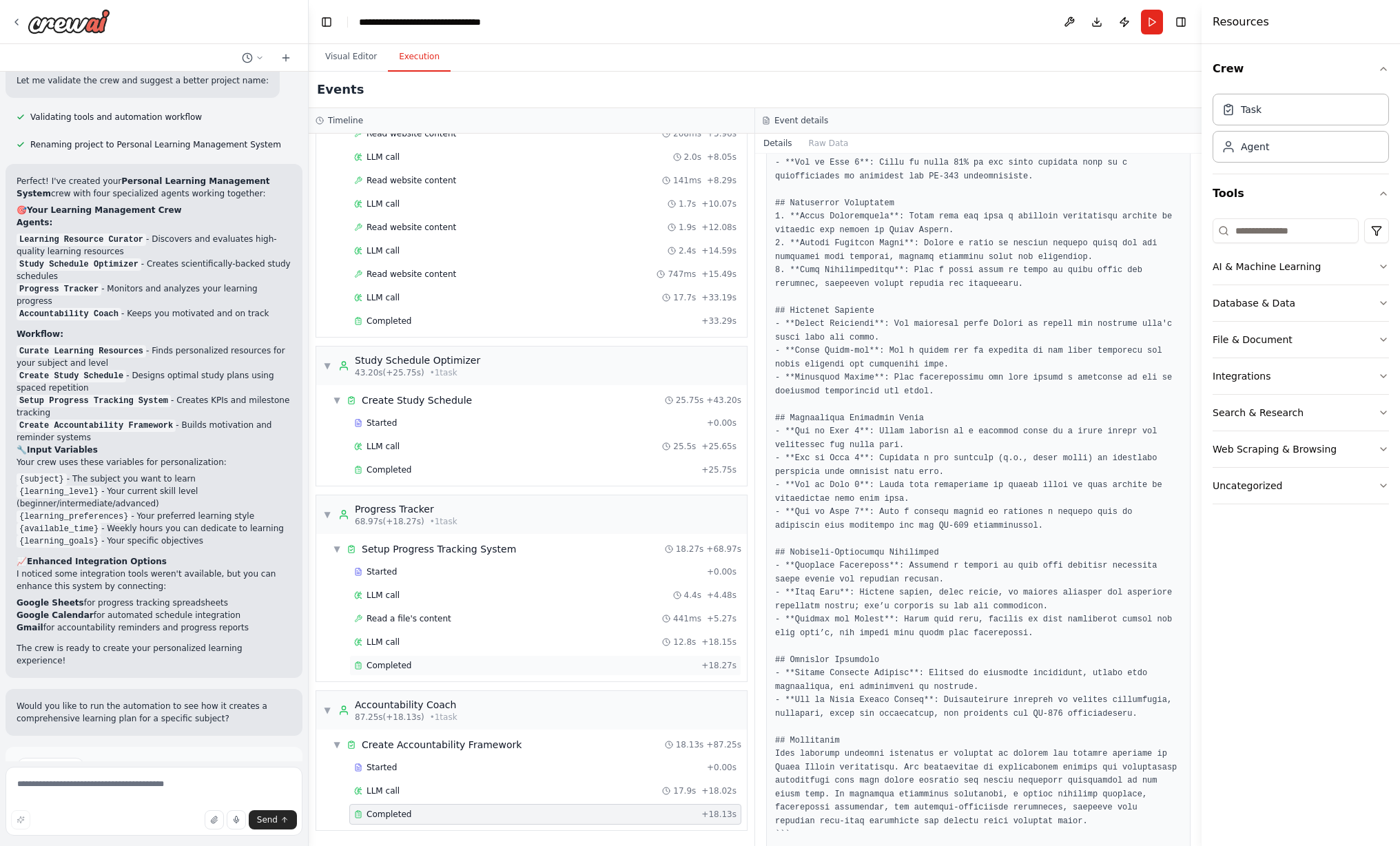
click at [406, 666] on span "Completed" at bounding box center [389, 665] width 45 height 11
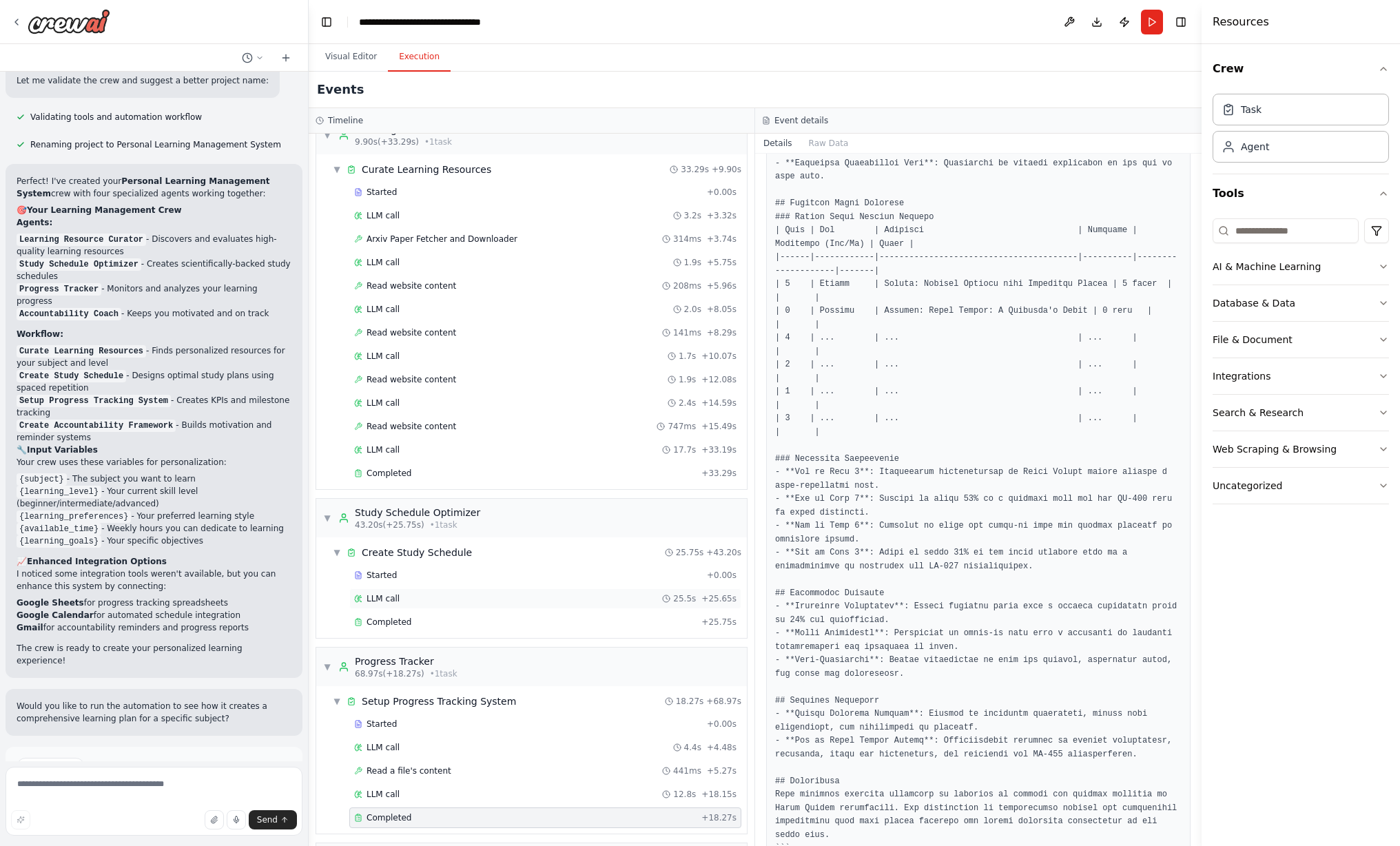
scroll to position [0, 0]
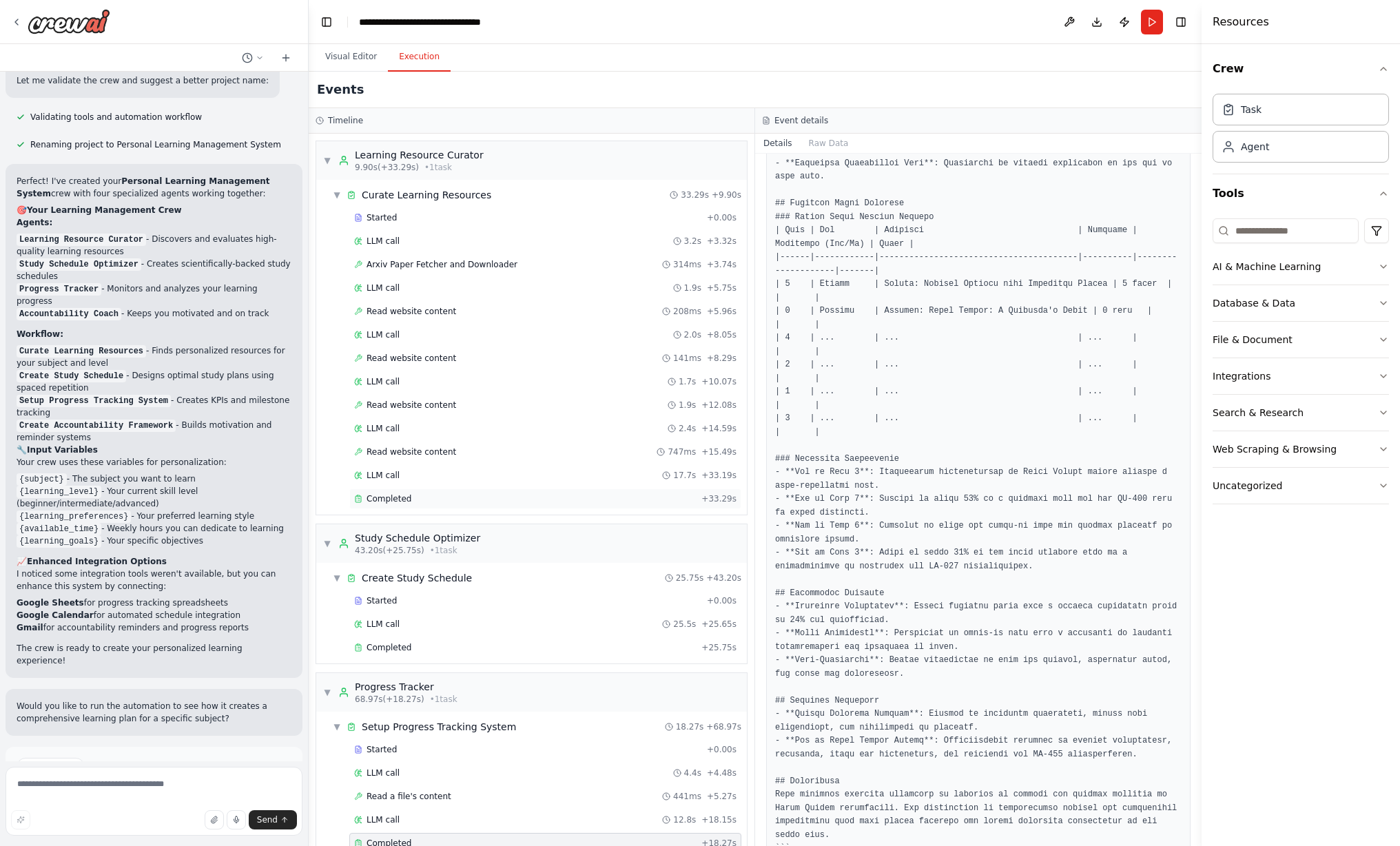
click at [398, 498] on span "Completed" at bounding box center [389, 499] width 45 height 11
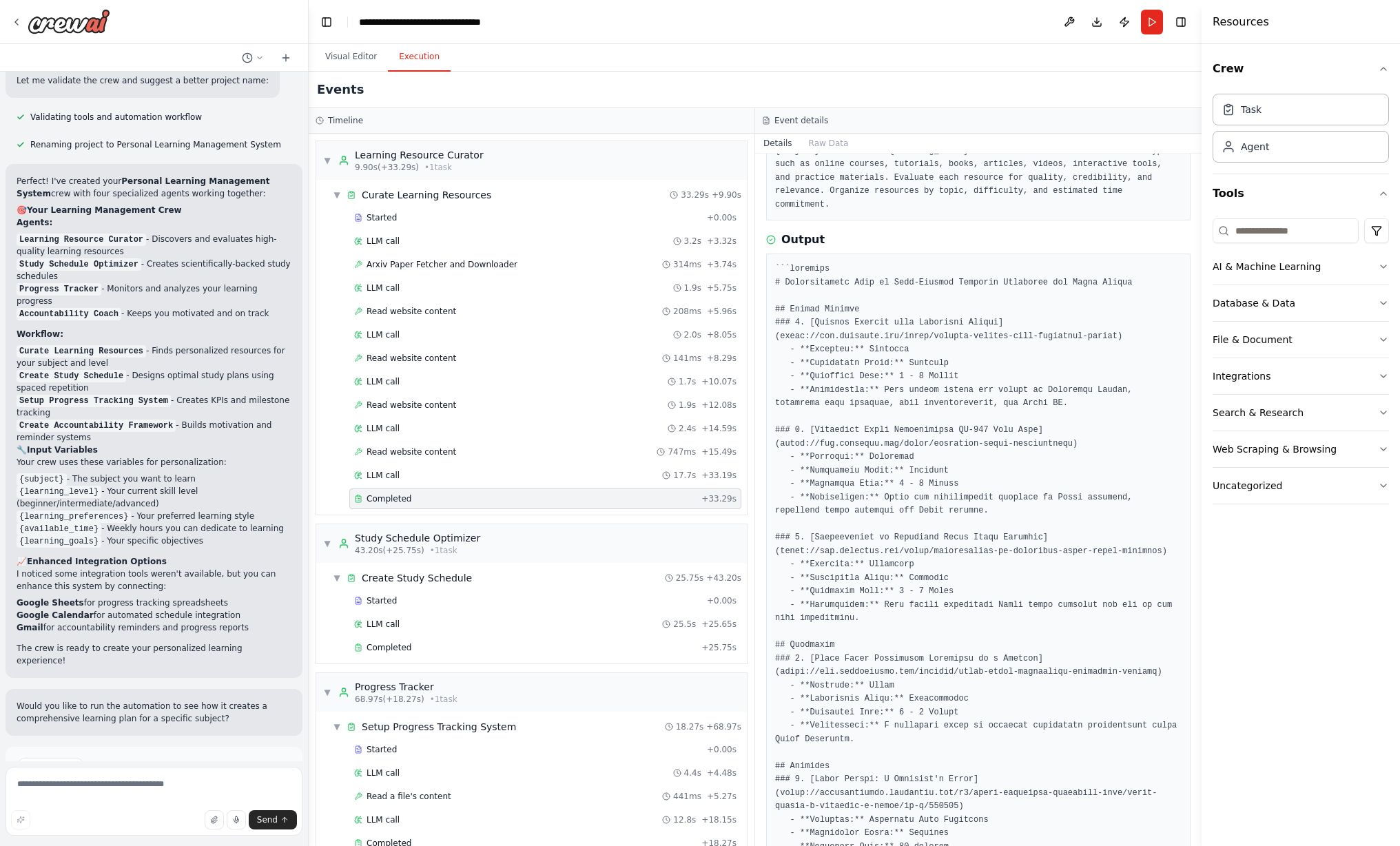
scroll to position [40, 0]
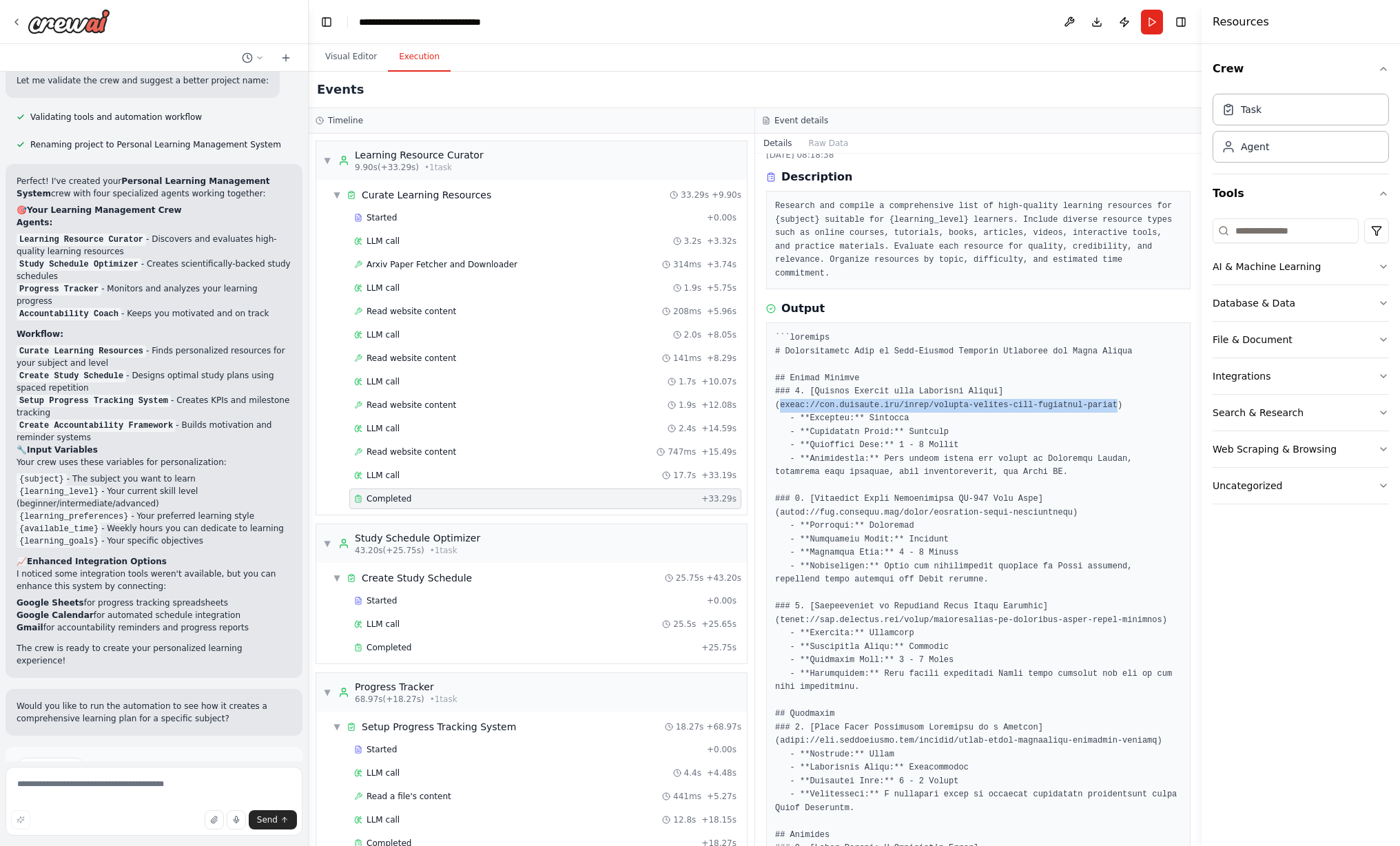
drag, startPoint x: 988, startPoint y: 379, endPoint x: 909, endPoint y: 389, distance: 79.6
click at [874, 389] on pre at bounding box center [979, 862] width 407 height 1062
copy pre "https://www.coursera.org/learn/getting-started-with-microsoft-fabric"
